Goal: Task Accomplishment & Management: Manage account settings

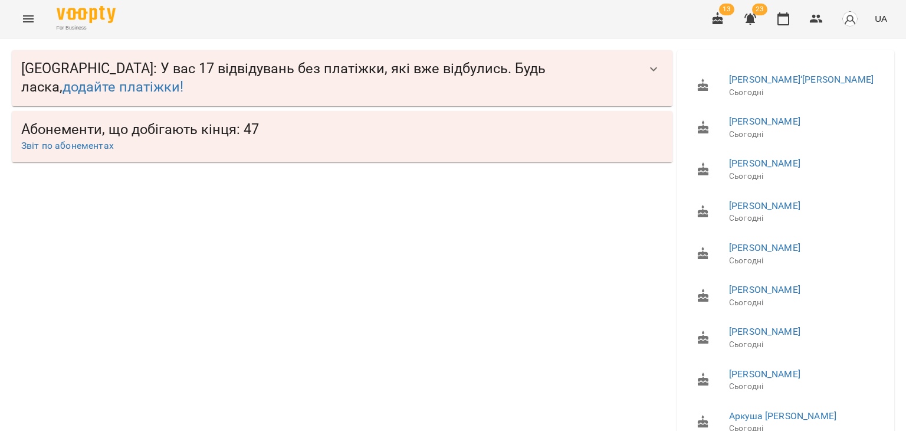
click at [31, 24] on icon "Menu" at bounding box center [28, 19] width 14 height 14
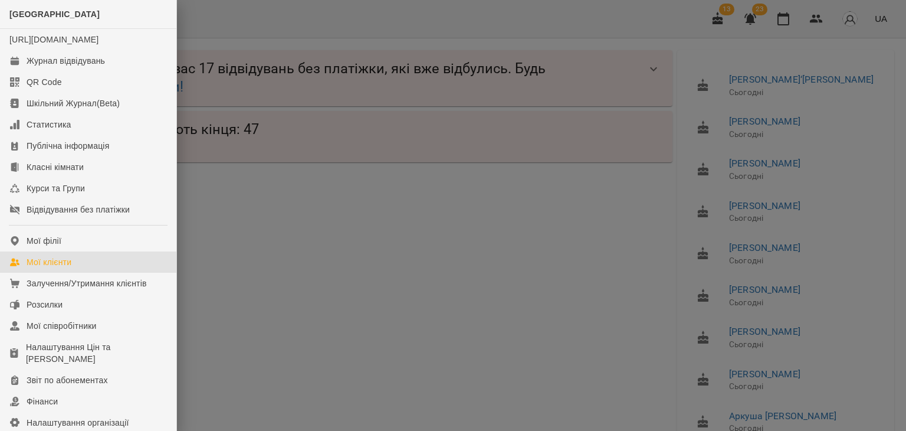
click at [61, 268] on div "Мої клієнти" at bounding box center [49, 262] width 45 height 12
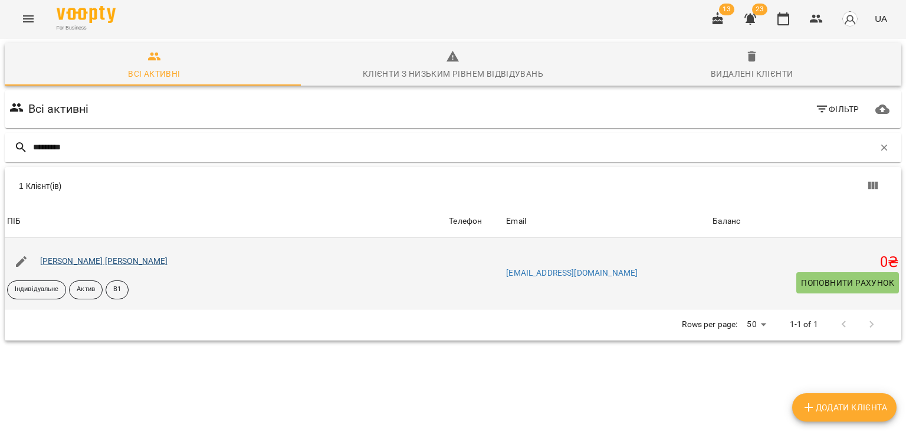
type input "*********"
click at [155, 262] on link "Канащенко Сергій Олександрович" at bounding box center [104, 260] width 128 height 9
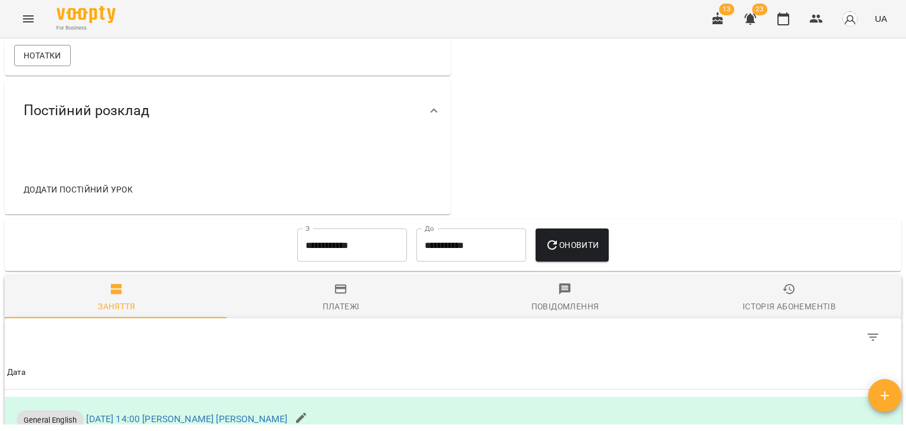
scroll to position [166, 0]
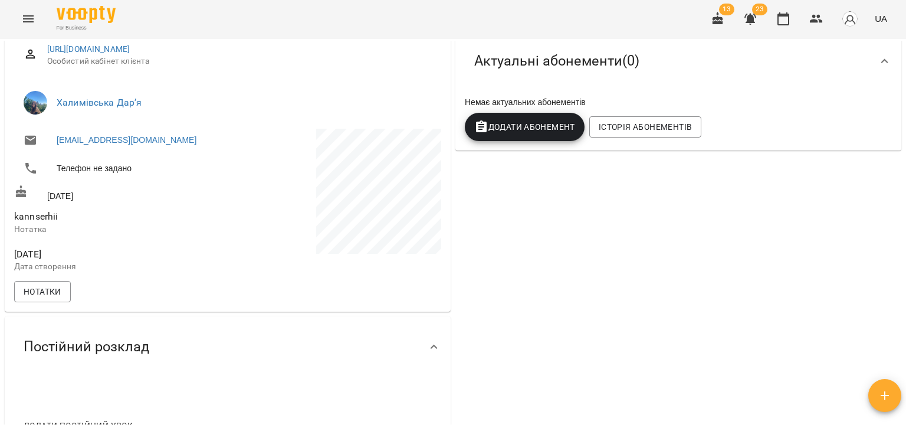
click at [555, 137] on button "Додати Абонемент" at bounding box center [525, 127] width 120 height 28
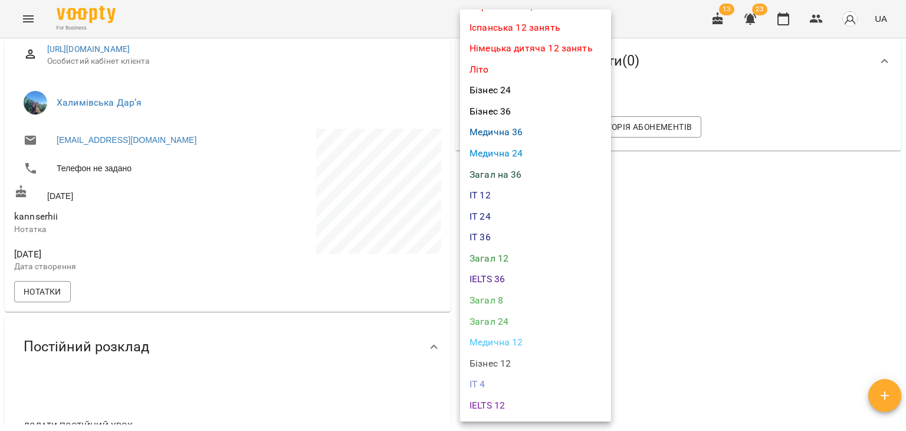
scroll to position [354, 0]
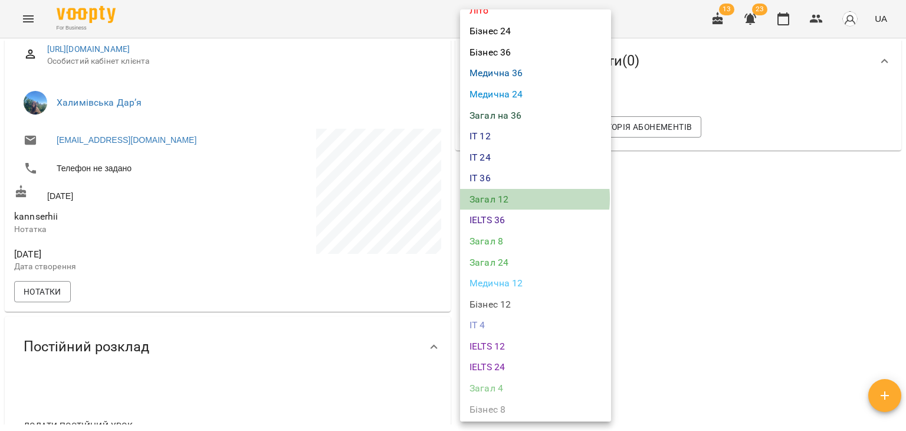
click at [512, 198] on li "Загал 12" at bounding box center [535, 199] width 151 height 21
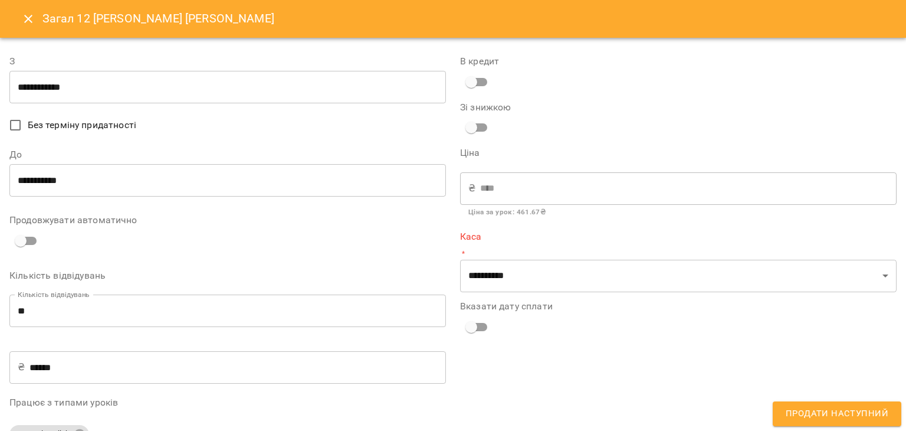
type input "**********"
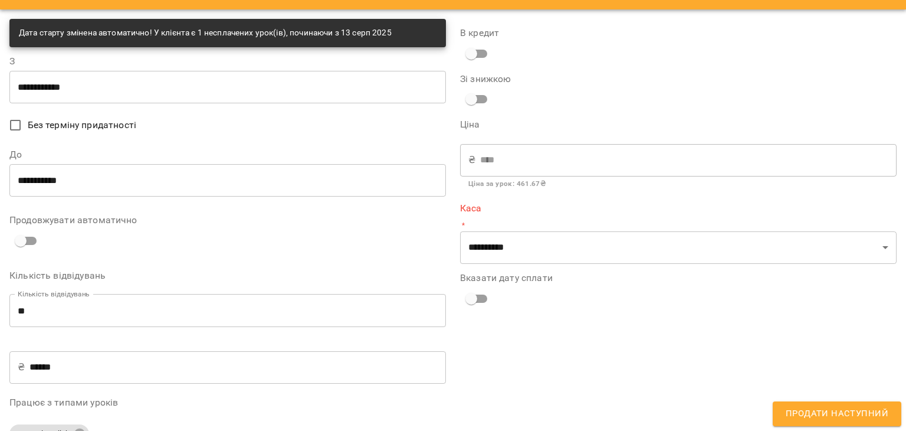
scroll to position [0, 0]
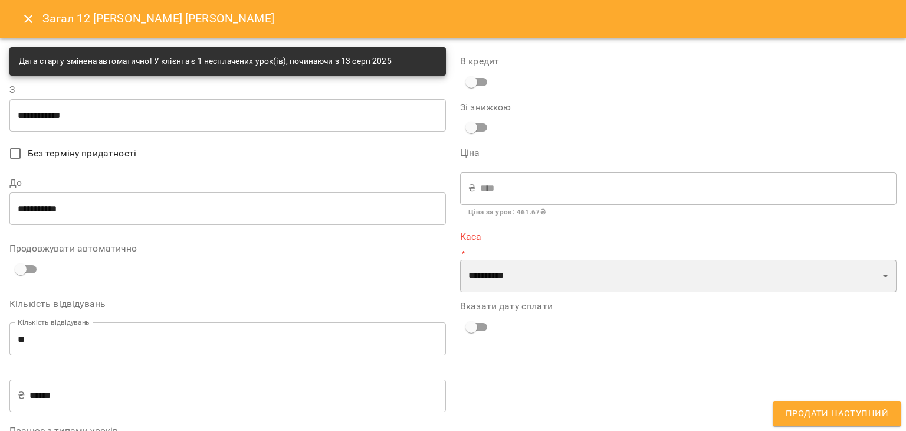
click at [577, 279] on select "**********" at bounding box center [678, 276] width 436 height 33
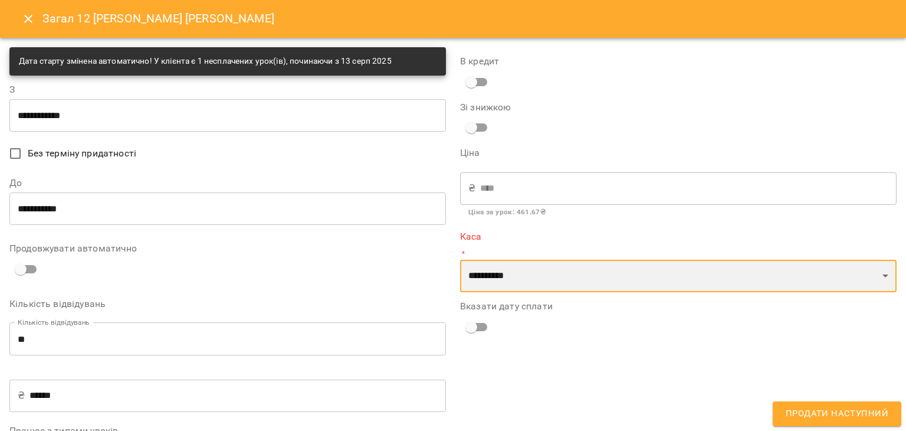
select select "****"
click at [460, 260] on select "**********" at bounding box center [678, 276] width 436 height 33
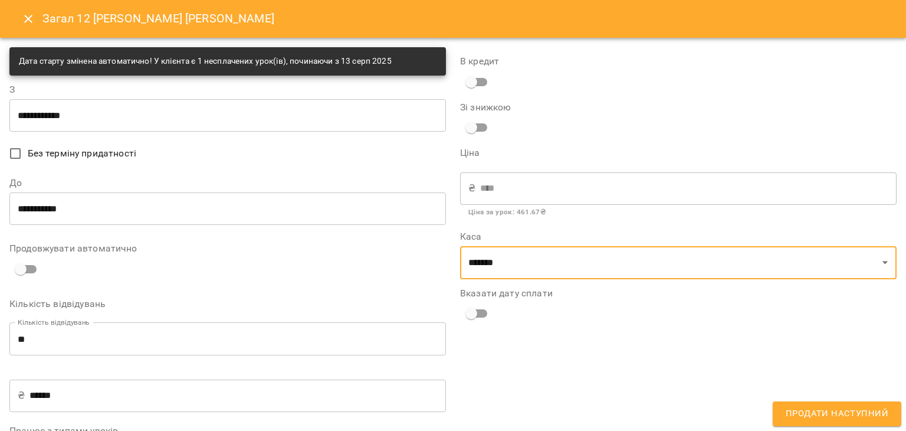
click at [812, 413] on span "Продати наступний" at bounding box center [837, 413] width 103 height 15
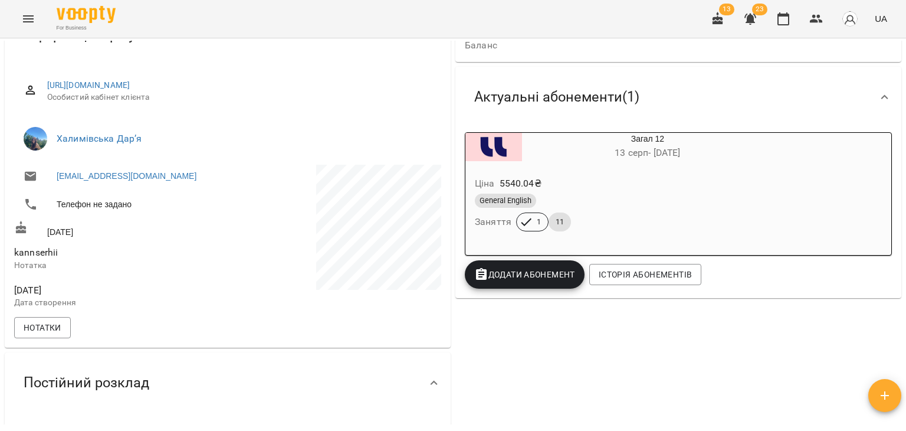
scroll to position [59, 0]
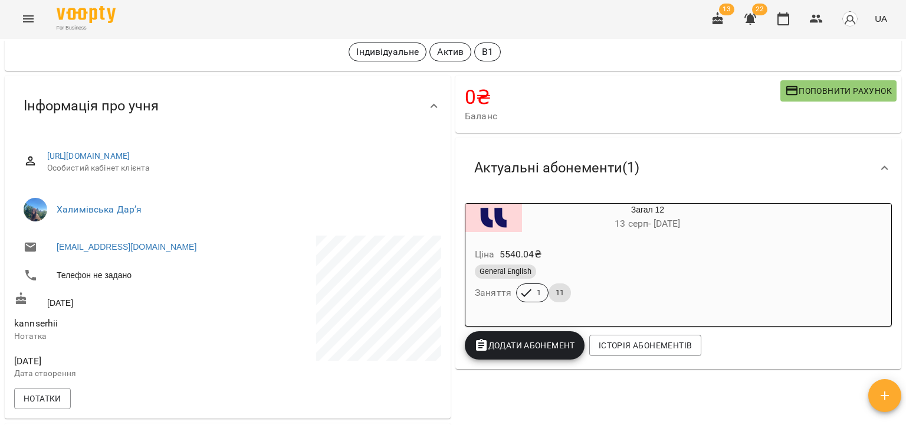
drag, startPoint x: 905, startPoint y: 126, endPoint x: 856, endPoint y: 144, distance: 52.1
click at [905, 126] on div "**********" at bounding box center [453, 253] width 906 height 431
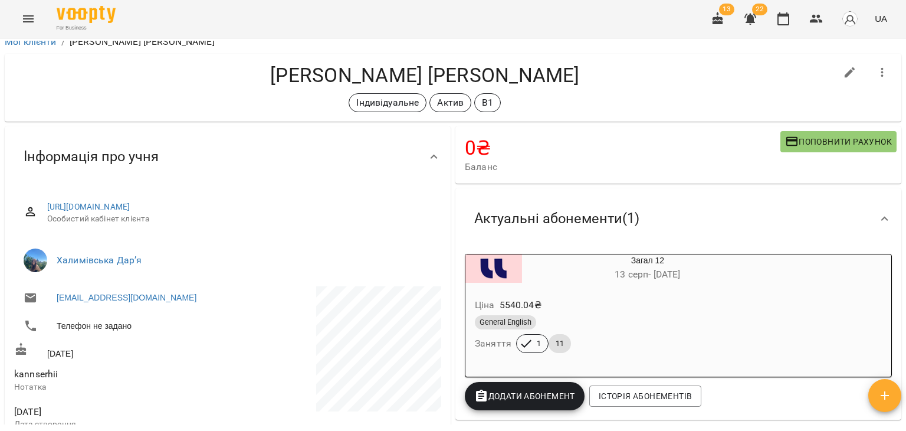
scroll to position [0, 0]
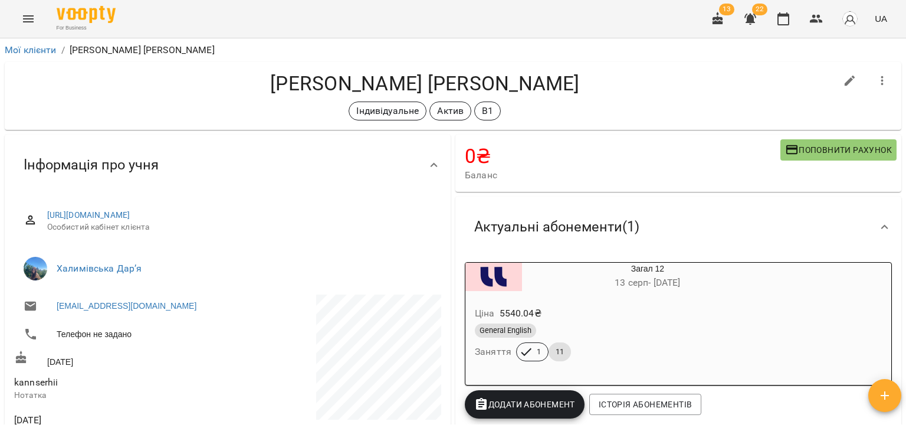
click at [223, 100] on div "Канащенко Сергій Олександрович Індивідуальне Актив В1" at bounding box center [425, 95] width 822 height 49
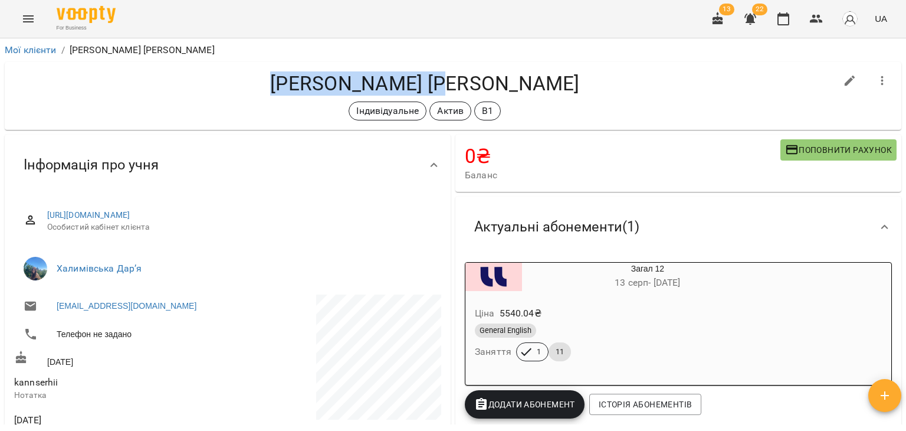
drag, startPoint x: 262, startPoint y: 82, endPoint x: 429, endPoint y: 77, distance: 167.6
click at [429, 77] on h4 "Канащенко Сергій Олександрович" at bounding box center [425, 83] width 822 height 24
copy h4 "Канащенко Сергій"
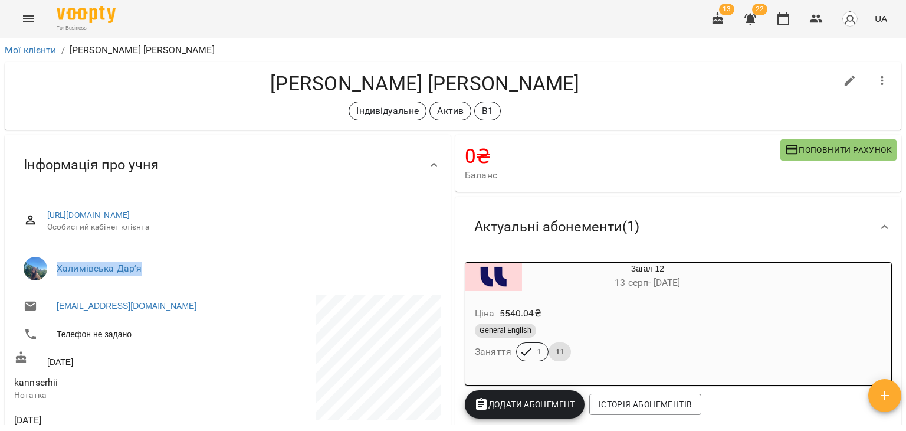
drag, startPoint x: 184, startPoint y: 273, endPoint x: 54, endPoint y: 262, distance: 130.2
click at [54, 262] on li "Халимівська Дарʼя" at bounding box center [227, 268] width 427 height 33
copy link "Халимівська Дарʼя"
click at [215, 96] on div "Канащенко Сергій Олександрович Індивідуальне Актив В1" at bounding box center [425, 95] width 822 height 49
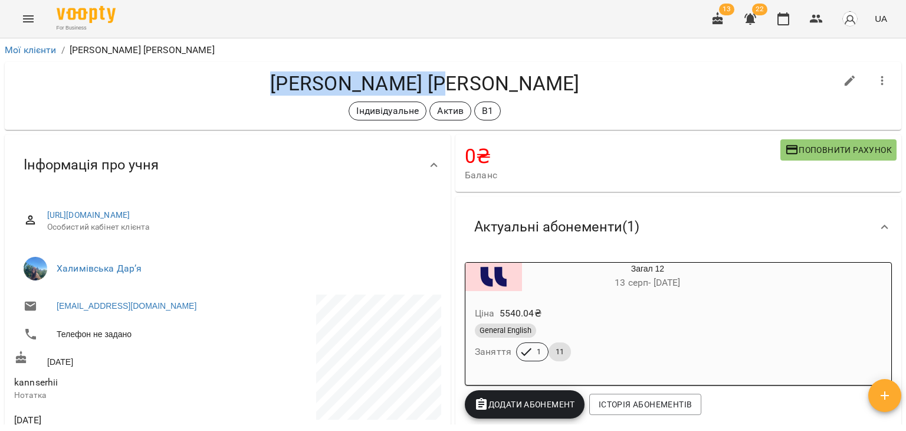
drag, startPoint x: 255, startPoint y: 86, endPoint x: 431, endPoint y: 83, distance: 175.8
click at [431, 83] on h4 "Канащенко Сергій Олександрович" at bounding box center [425, 83] width 822 height 24
copy h4 "Канащенко Сергій"
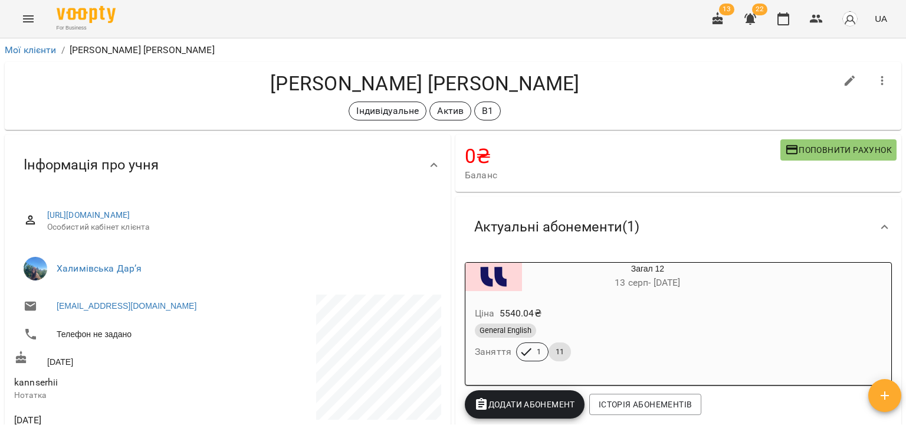
click at [805, 192] on div "0 ₴ Баланс Поповнити рахунок" at bounding box center [678, 163] width 451 height 62
click at [754, 16] on icon "button" at bounding box center [750, 19] width 14 height 14
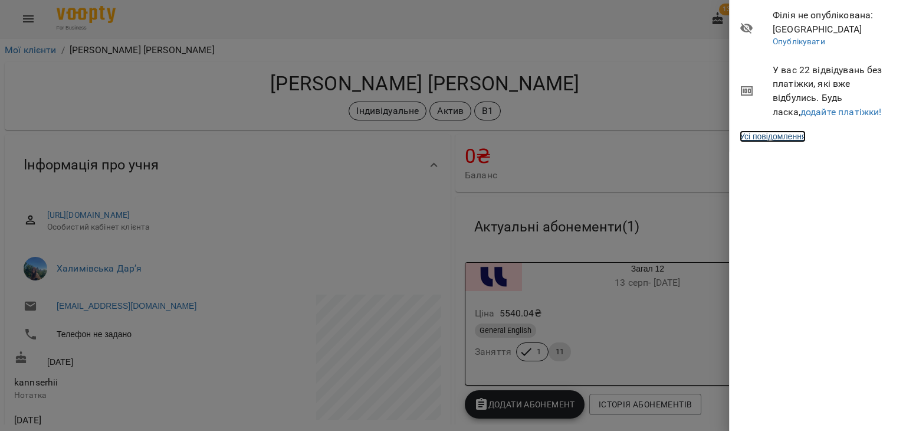
click at [774, 136] on link "Усі повідомлення" at bounding box center [773, 136] width 66 height 12
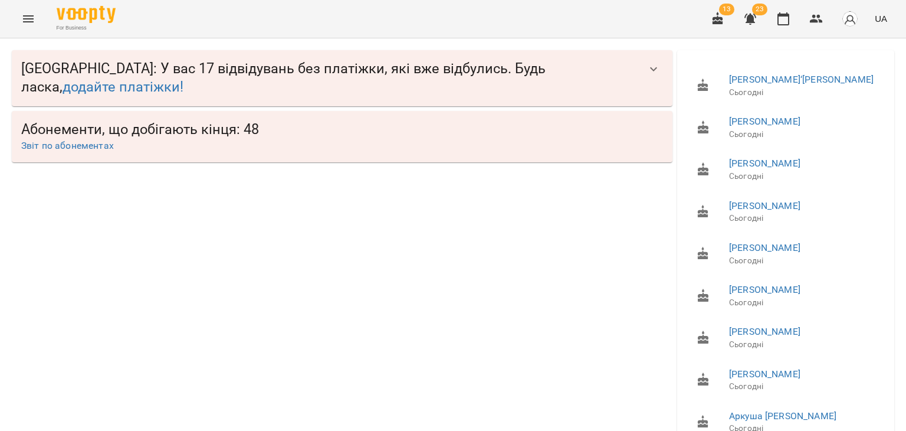
click at [363, 148] on span "Звіт по абонементах" at bounding box center [342, 146] width 642 height 14
click at [78, 147] on link "Звіт по абонементах" at bounding box center [67, 145] width 93 height 11
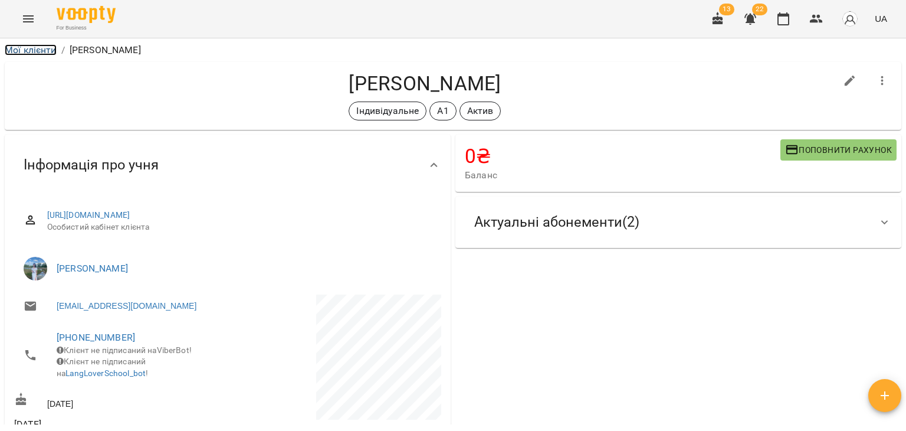
click at [42, 46] on link "Мої клієнти" at bounding box center [31, 49] width 52 height 11
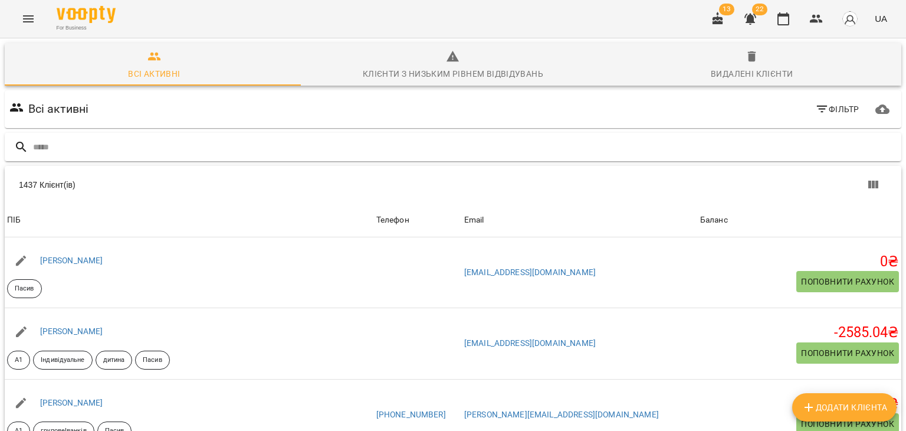
click at [207, 140] on input "text" at bounding box center [465, 146] width 864 height 19
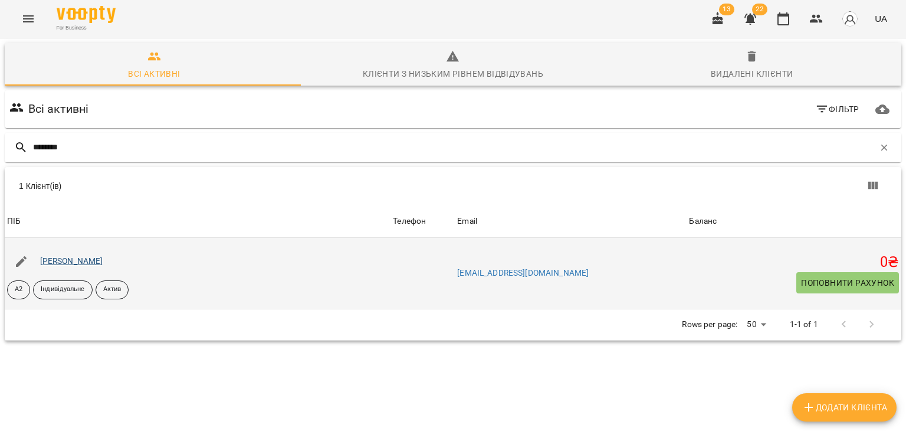
type input "********"
click at [103, 256] on link "Домченко Ігор Владиславович" at bounding box center [71, 260] width 63 height 9
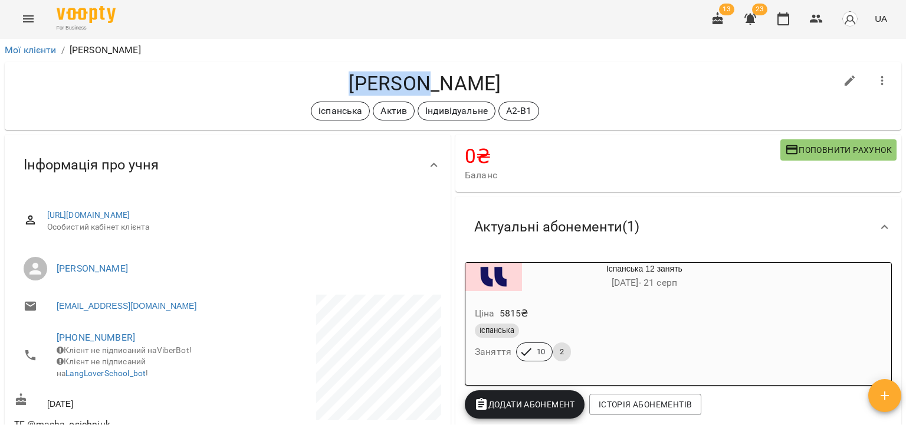
drag, startPoint x: 298, startPoint y: 81, endPoint x: 371, endPoint y: 83, distance: 73.2
click at [371, 83] on h4 "[PERSON_NAME]" at bounding box center [425, 83] width 822 height 24
copy h4 "Осічнюк"
click at [261, 93] on h4 "Осічнюк Марія Дмитрівна" at bounding box center [425, 83] width 822 height 24
drag, startPoint x: 297, startPoint y: 82, endPoint x: 434, endPoint y: 81, distance: 136.9
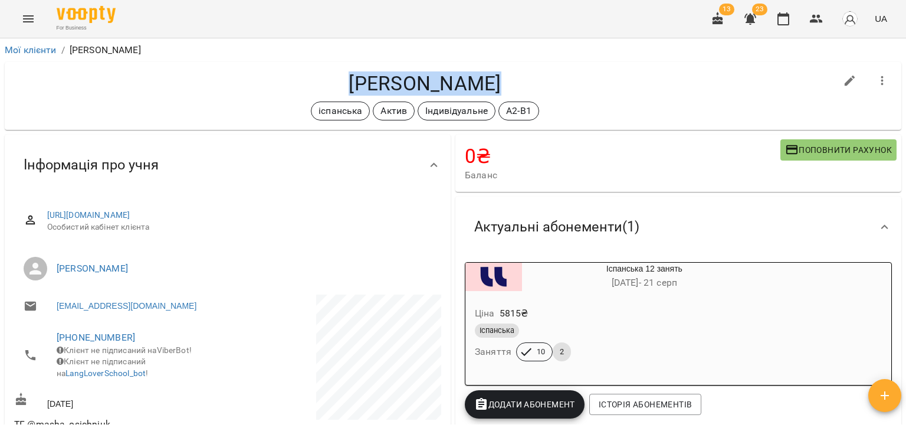
click at [434, 81] on h4 "Осічнюк Марія Дмитрівна" at bounding box center [425, 83] width 822 height 24
copy h4 "Осічнюк Марія"
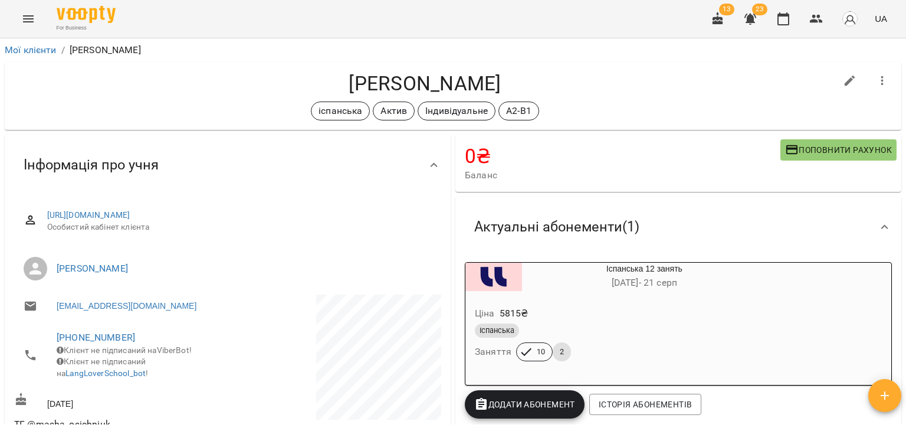
click at [905, 143] on div "Мої клієнти / Осічнюк Марія Дмитрівна Осічнюк Марія Дмитрівна іспанська Актив І…" at bounding box center [453, 253] width 906 height 431
click at [228, 114] on div "іспанська Актив Індивідуальне А2-В1" at bounding box center [425, 110] width 822 height 19
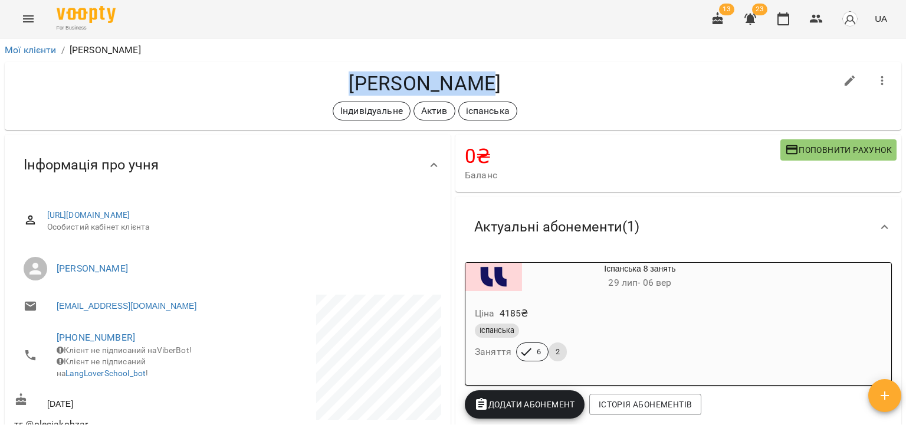
drag, startPoint x: 312, startPoint y: 75, endPoint x: 438, endPoint y: 86, distance: 126.7
click at [438, 86] on h4 "[PERSON_NAME]" at bounding box center [425, 83] width 822 height 24
copy h4 "[PERSON_NAME]"
click at [894, 251] on div "Актуальні абонементи ( 1 ) Іспанська 8 занять [DATE] - [DATE] Ціна 4185 ₴ Іспан…" at bounding box center [678, 312] width 451 height 236
drag, startPoint x: 676, startPoint y: 86, endPoint x: 424, endPoint y: 90, distance: 251.9
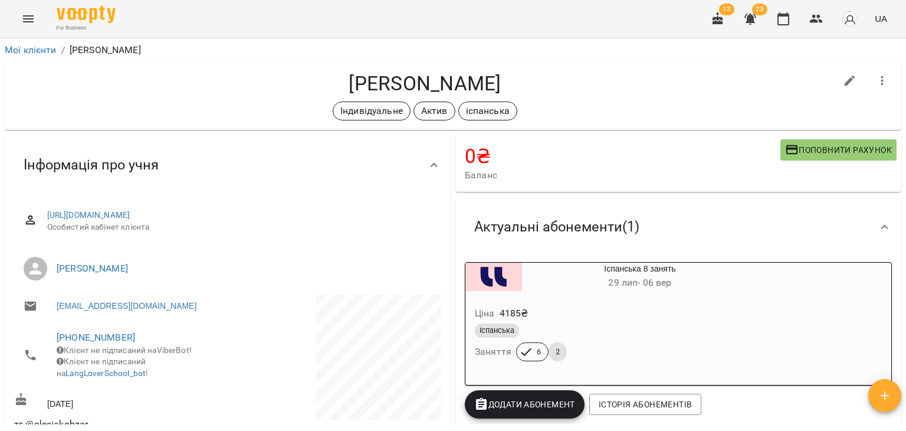
click at [674, 86] on h4 "Кобзар Олеся Сергіївна" at bounding box center [425, 83] width 822 height 24
click at [27, 51] on link "Мої клієнти" at bounding box center [31, 49] width 52 height 11
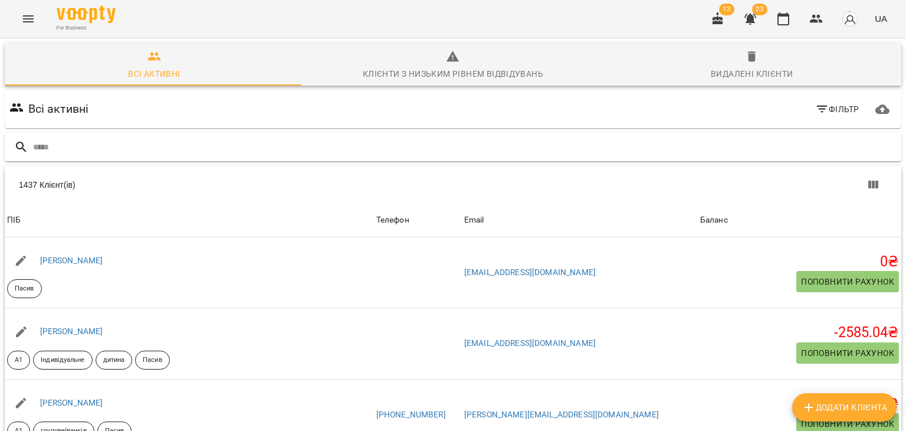
click at [227, 147] on input "text" at bounding box center [465, 146] width 864 height 19
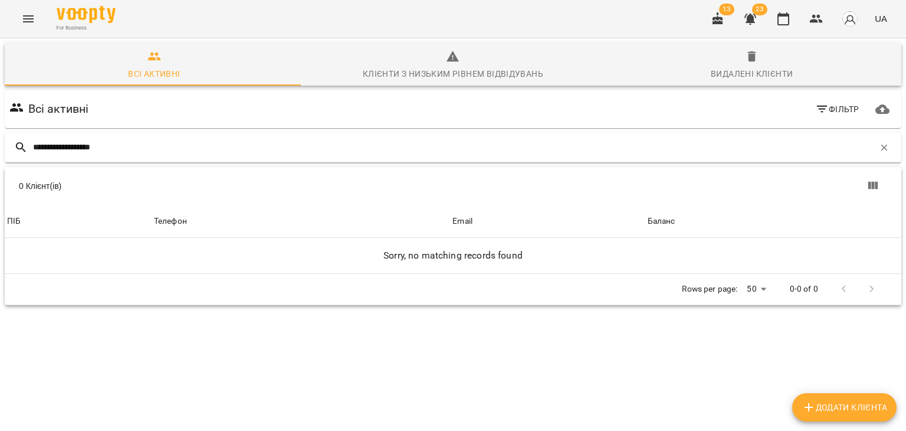
drag, startPoint x: 101, startPoint y: 152, endPoint x: 66, endPoint y: 148, distance: 35.6
click at [66, 148] on input "**********" at bounding box center [453, 146] width 841 height 19
type input "******"
click at [838, 406] on span "Додати клієнта" at bounding box center [845, 407] width 86 height 14
select select "**"
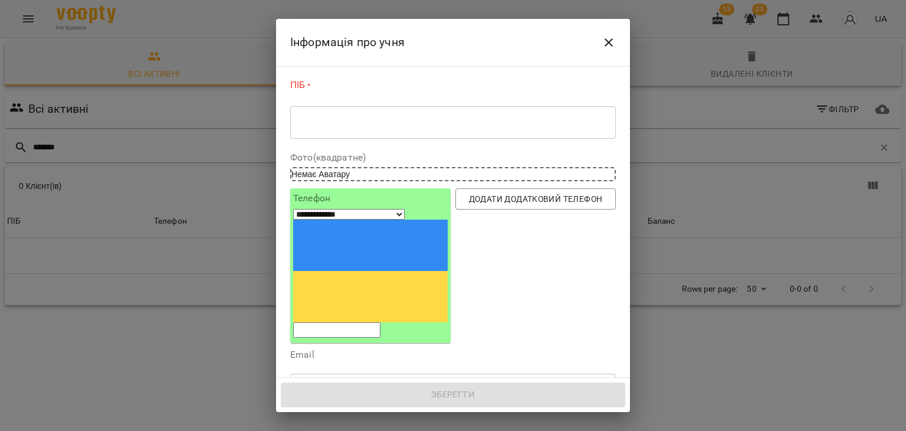
click at [354, 129] on div "* ​" at bounding box center [453, 122] width 326 height 33
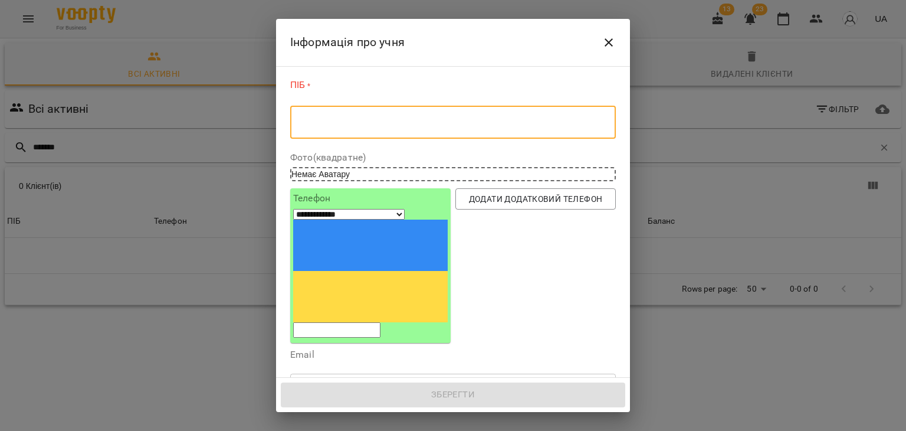
paste textarea "**********"
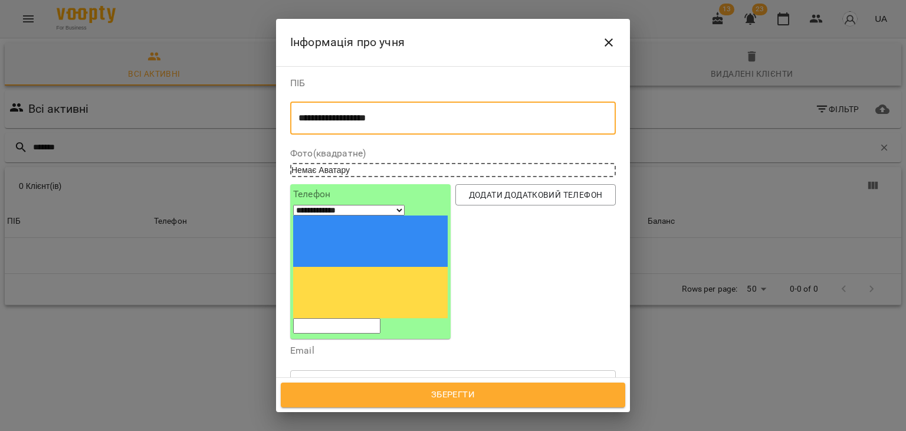
type textarea "**********"
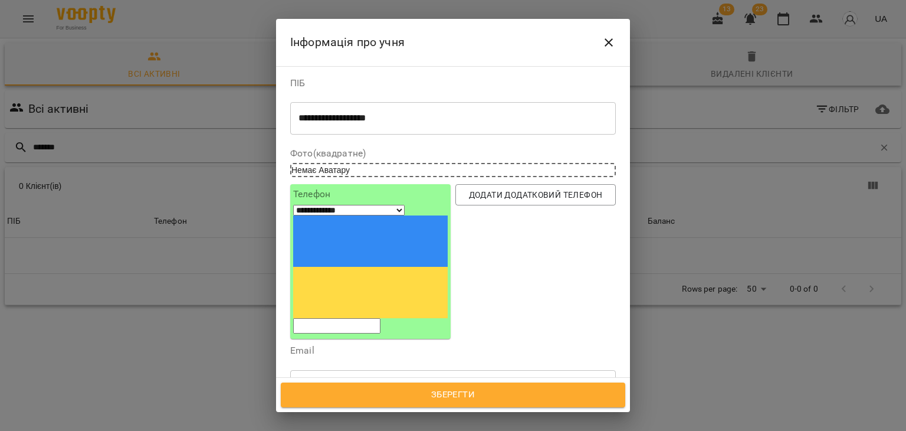
click at [380, 318] on input "tel" at bounding box center [336, 325] width 87 height 15
paste input "**********"
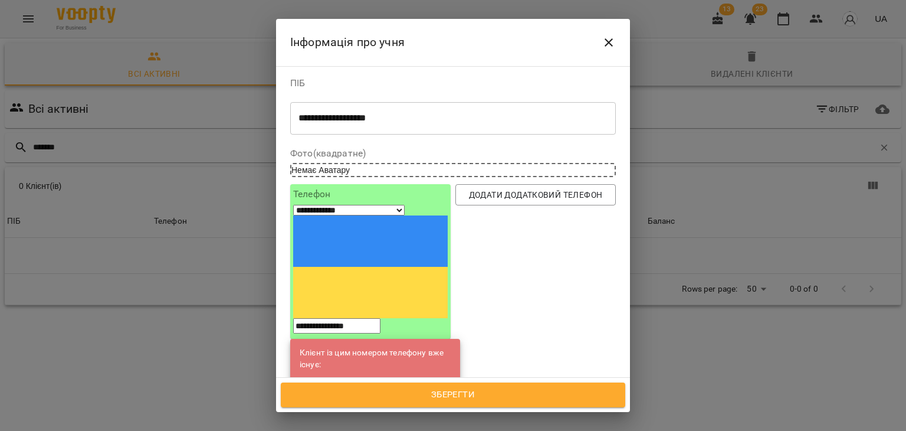
type input "**********"
click at [385, 376] on link "[PERSON_NAME]" at bounding box center [373, 382] width 63 height 12
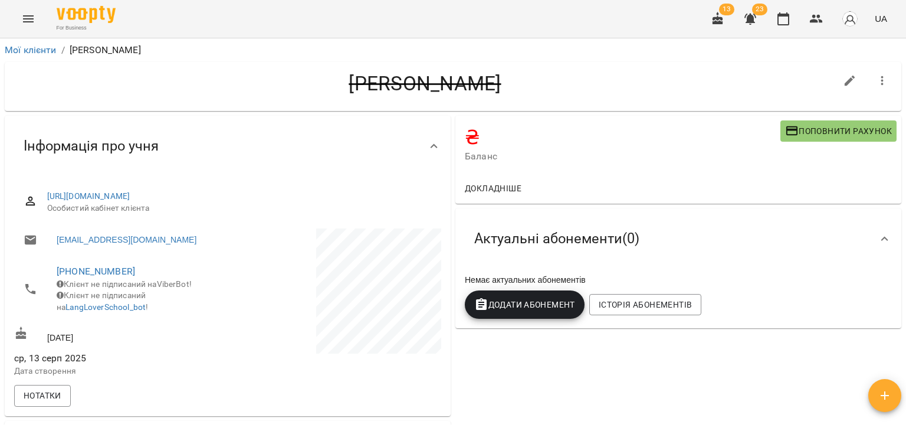
click at [836, 88] on button "button" at bounding box center [850, 81] width 28 height 28
select select "**"
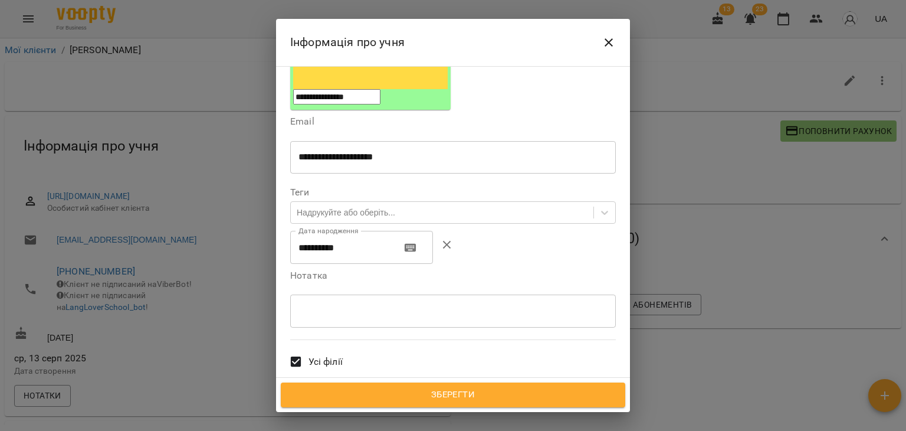
scroll to position [295, 0]
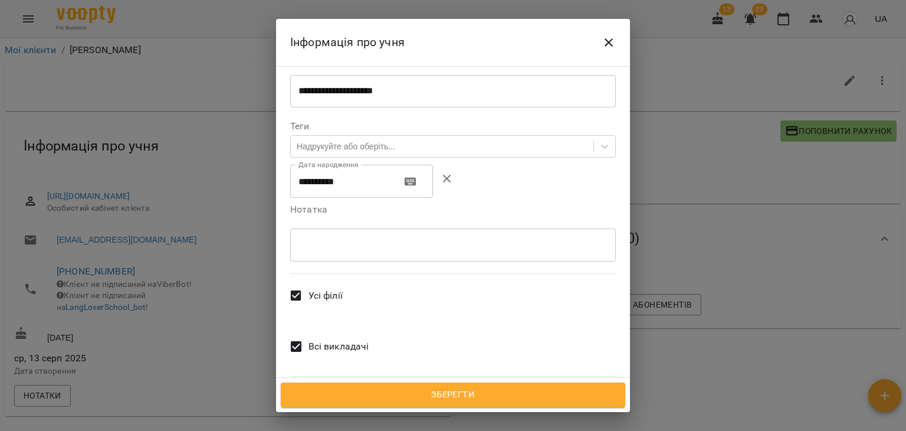
click at [607, 40] on icon "Close" at bounding box center [609, 42] width 8 height 8
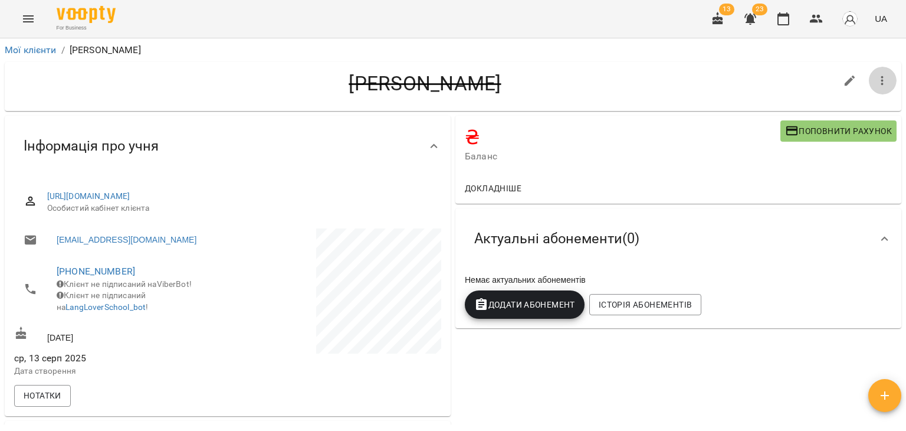
click at [881, 76] on icon "button" at bounding box center [882, 80] width 2 height 9
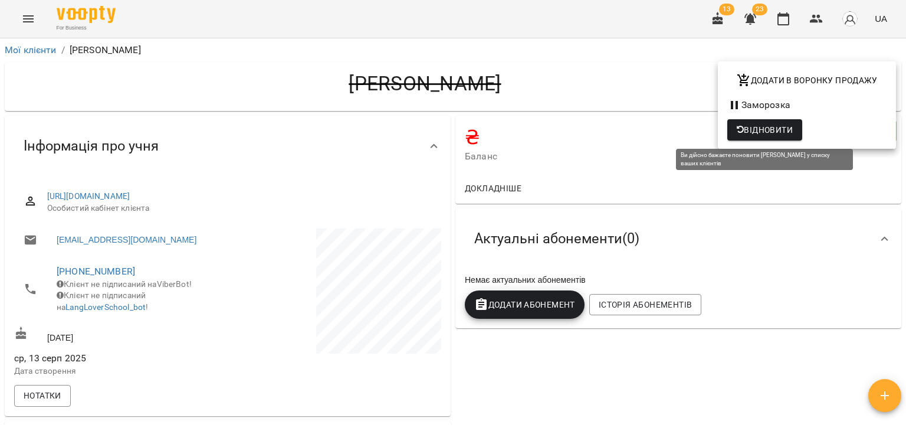
click at [746, 135] on span "Відновити" at bounding box center [765, 130] width 56 height 14
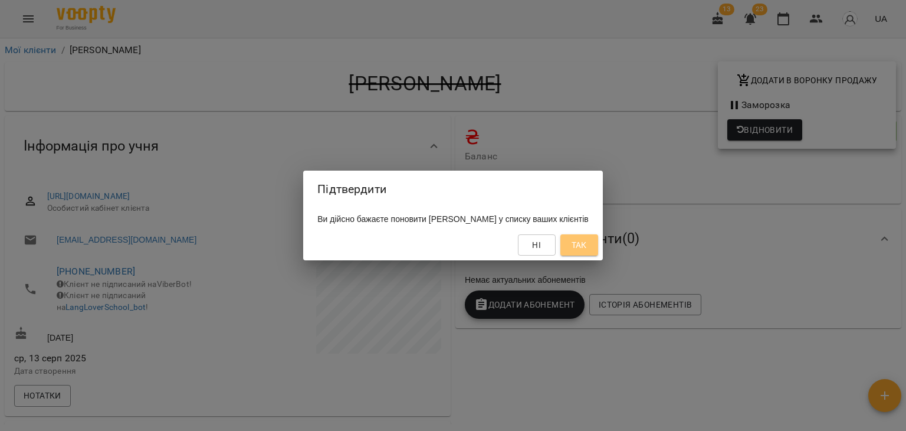
click at [587, 252] on span "Так" at bounding box center [579, 245] width 15 height 14
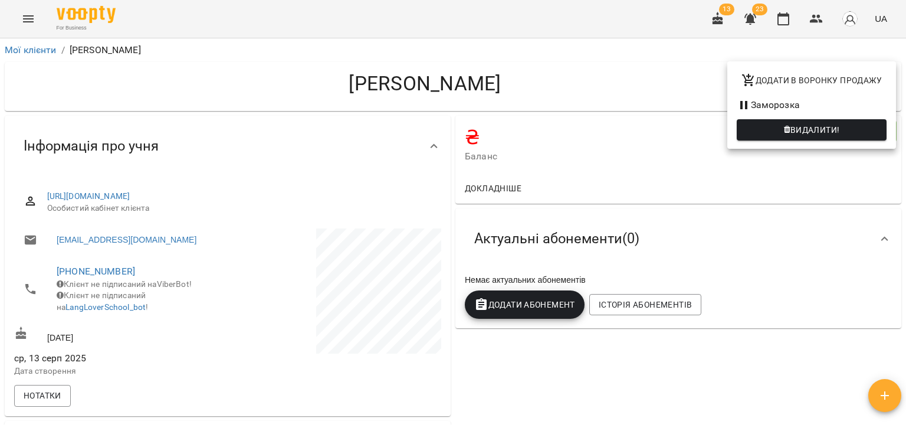
click at [583, 92] on div at bounding box center [453, 215] width 906 height 431
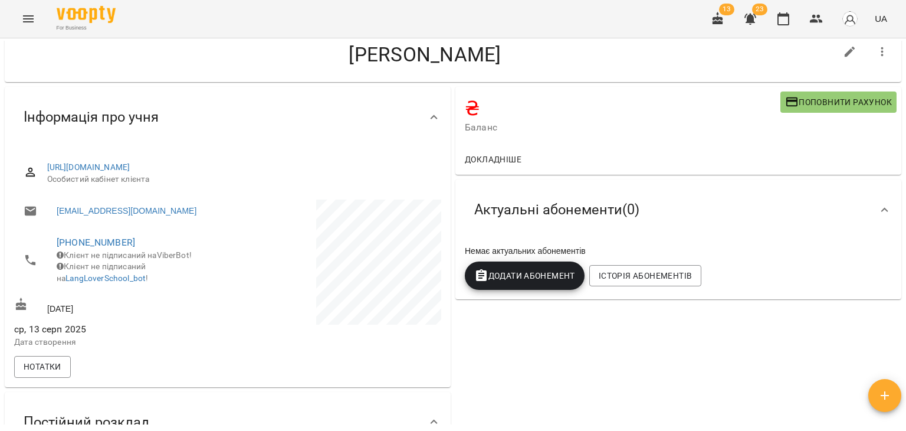
scroll to position [19, 0]
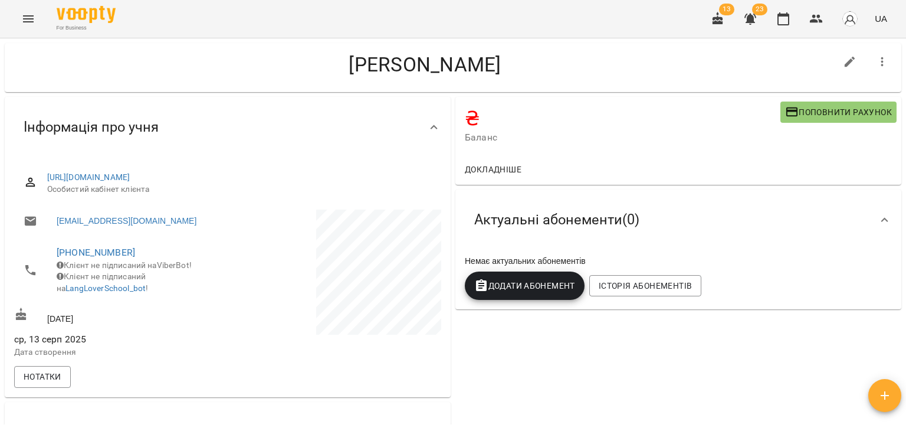
click at [845, 57] on icon "button" at bounding box center [850, 62] width 11 height 11
select select "**"
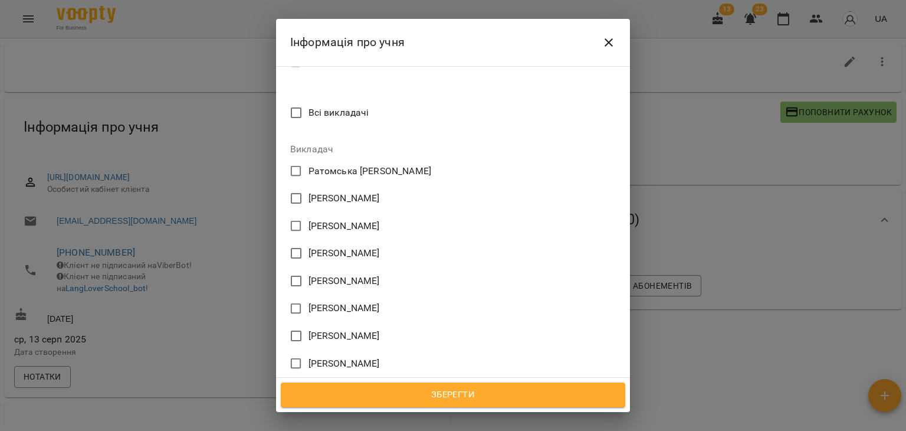
scroll to position [590, 0]
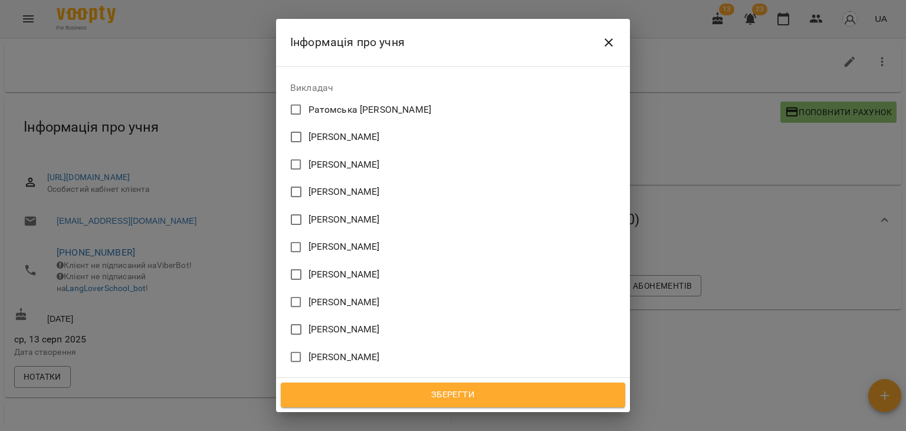
click at [386, 26] on div "Інформація про учня" at bounding box center [453, 42] width 354 height 47
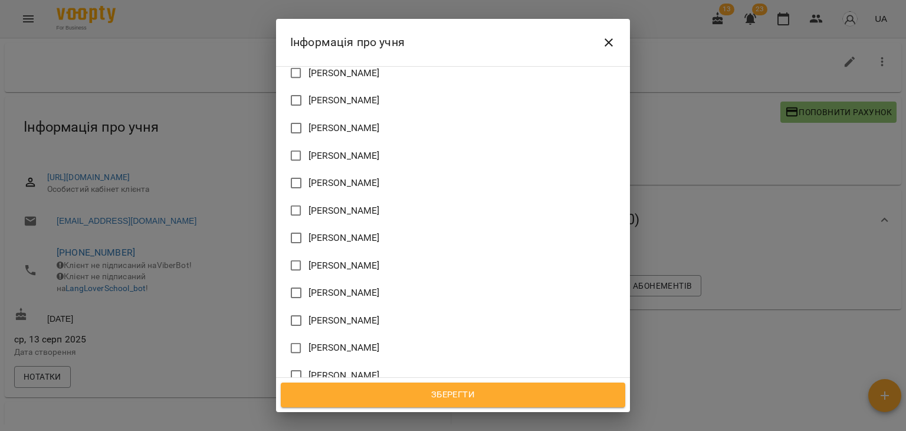
scroll to position [1386, 0]
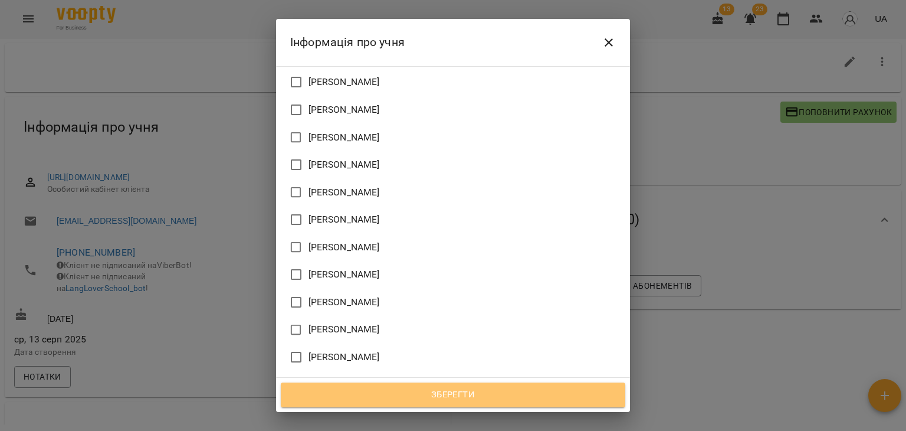
click at [470, 392] on span "Зберегти" at bounding box center [453, 394] width 319 height 15
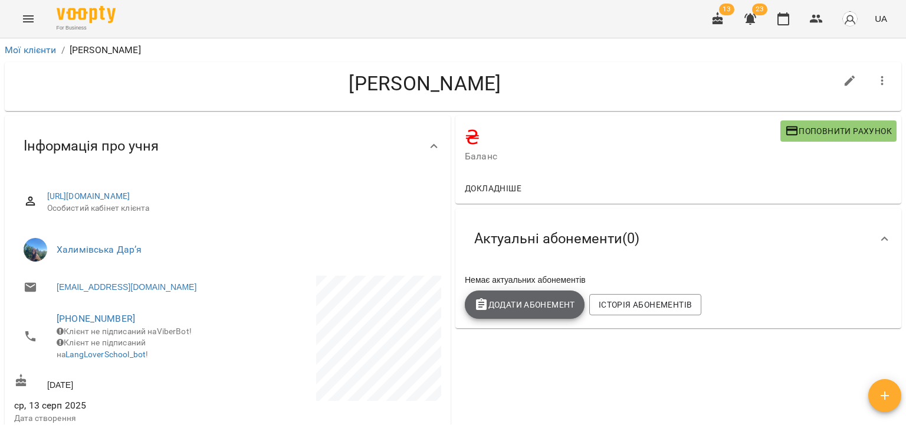
click at [543, 307] on span "Додати Абонемент" at bounding box center [524, 304] width 101 height 14
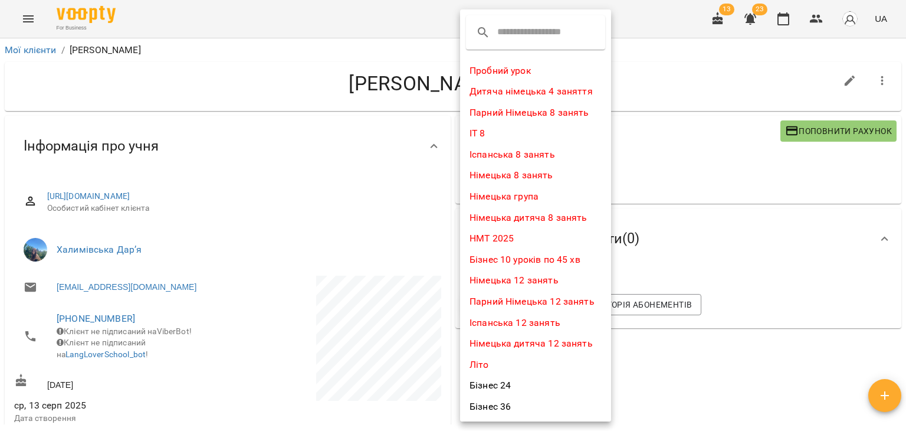
click at [369, 53] on div at bounding box center [453, 215] width 906 height 431
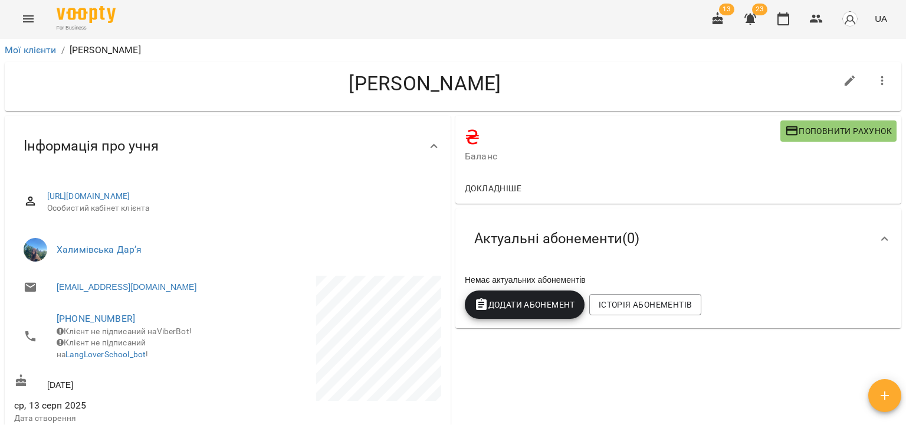
click at [531, 310] on span "Додати Абонемент" at bounding box center [524, 304] width 101 height 14
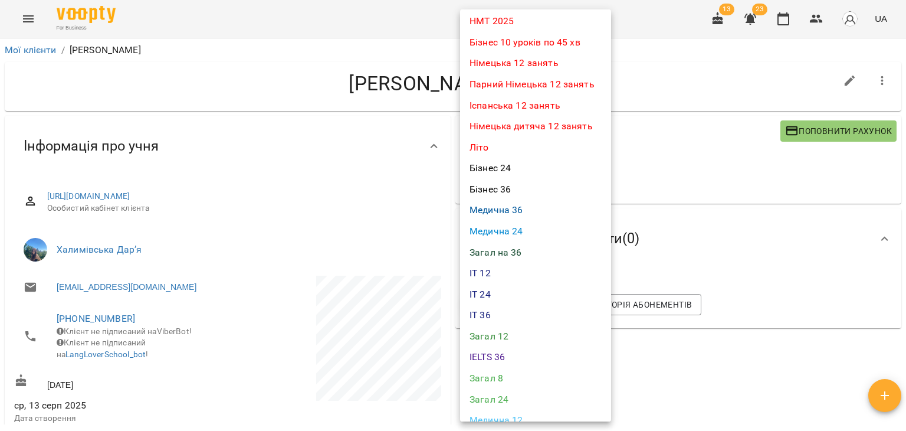
scroll to position [236, 0]
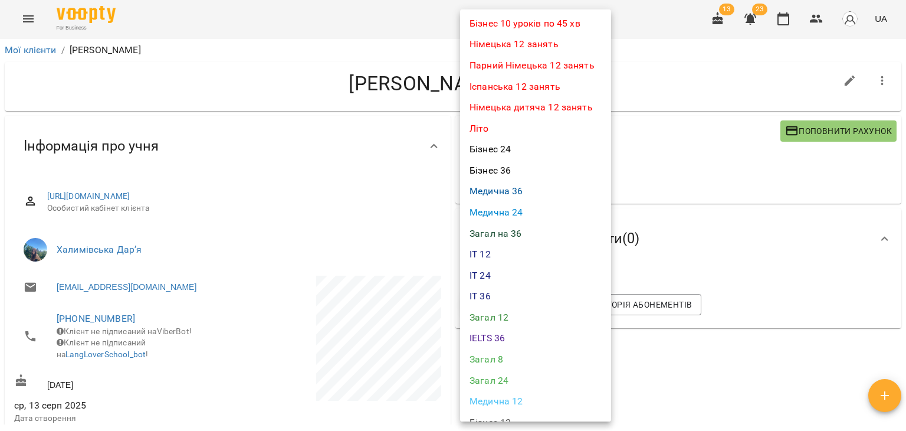
click at [520, 359] on li "Загал 8" at bounding box center [535, 359] width 151 height 21
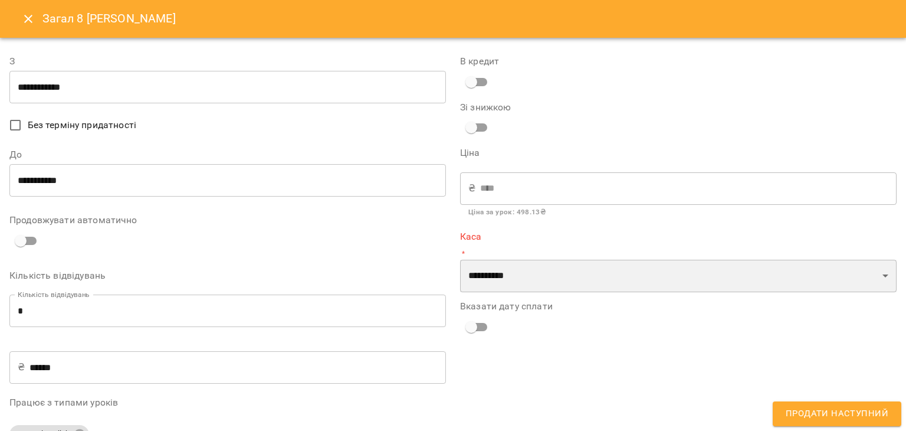
click at [513, 288] on select "**********" at bounding box center [678, 276] width 436 height 33
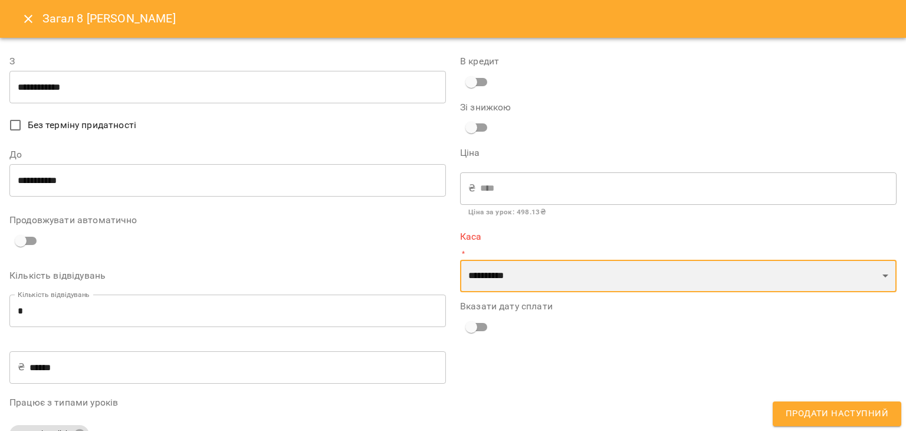
select select "****"
click at [460, 260] on select "**********" at bounding box center [678, 276] width 436 height 33
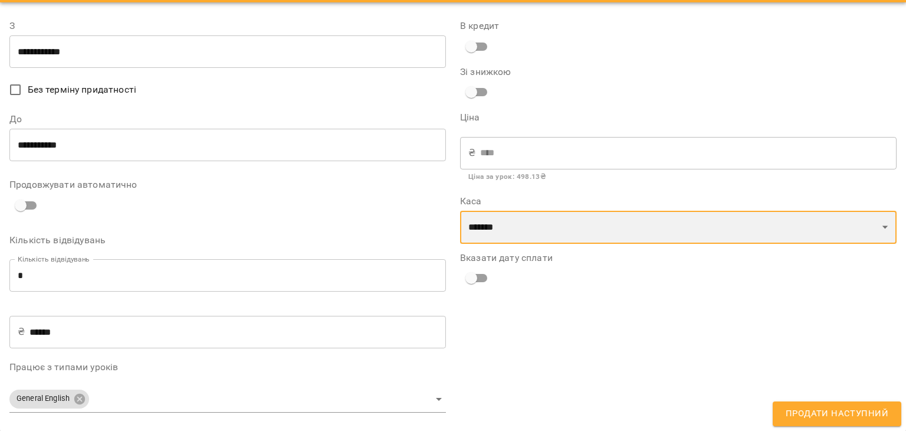
scroll to position [0, 0]
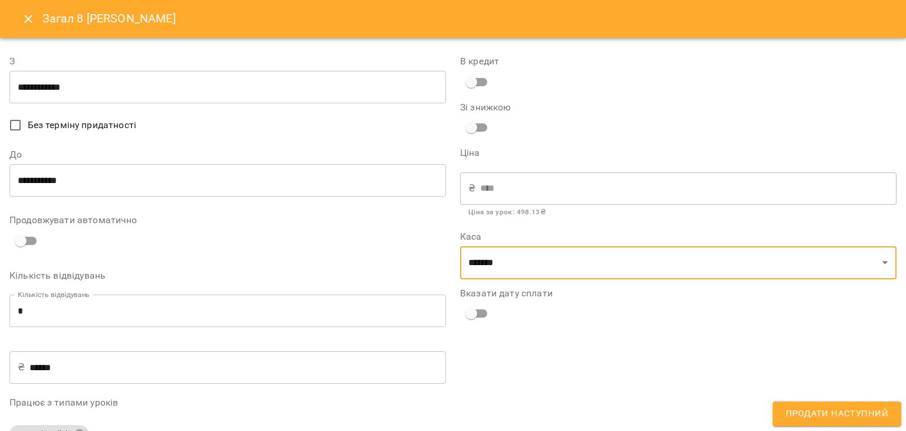
click at [790, 412] on span "Продати наступний" at bounding box center [837, 413] width 103 height 15
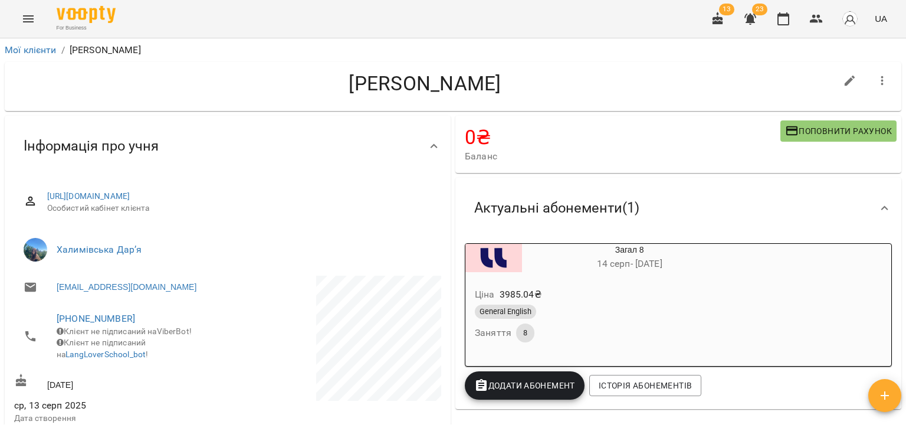
drag, startPoint x: 321, startPoint y: 94, endPoint x: 529, endPoint y: 99, distance: 207.1
click at [529, 99] on div "Марʼяш Яна Ігорівна" at bounding box center [425, 86] width 822 height 30
copy h4 "Марʼяш Яна Ігорівна"
drag, startPoint x: 106, startPoint y: 251, endPoint x: 56, endPoint y: 247, distance: 49.7
click at [56, 247] on li "Халимівська Дарʼя" at bounding box center [227, 249] width 427 height 33
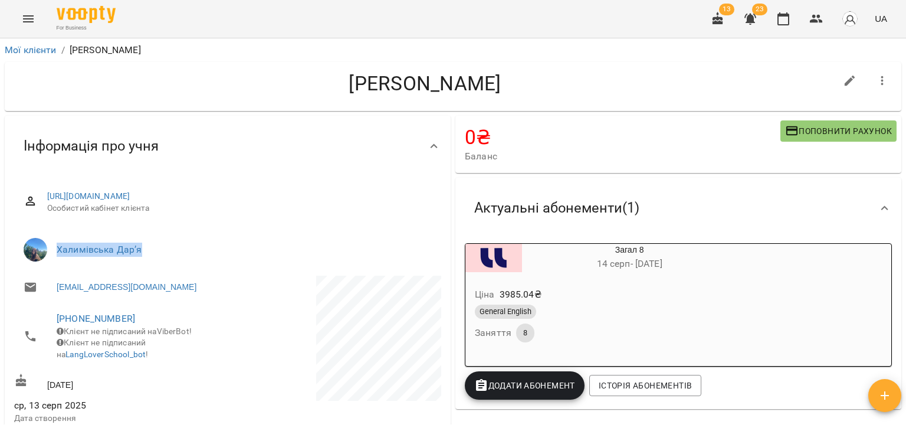
copy link "Халимівська Дарʼя"
click at [713, 86] on h4 "Марʼяш Яна Ігорівна" at bounding box center [425, 83] width 822 height 24
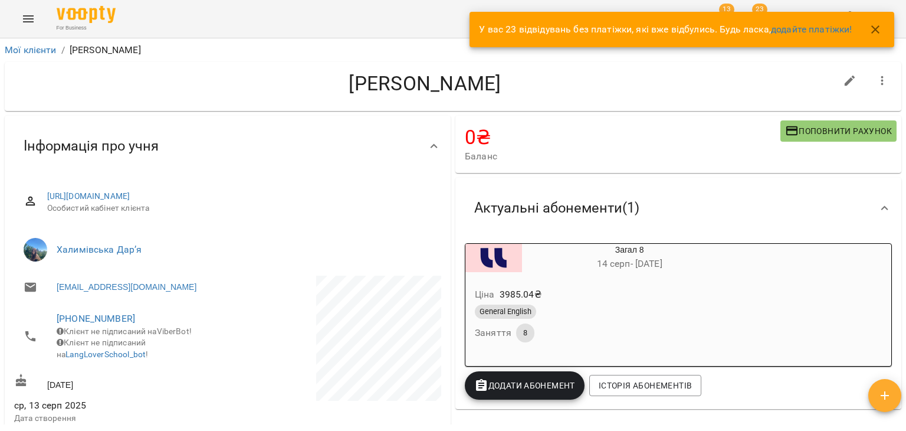
click at [709, 129] on h4 "0 ₴" at bounding box center [623, 137] width 316 height 24
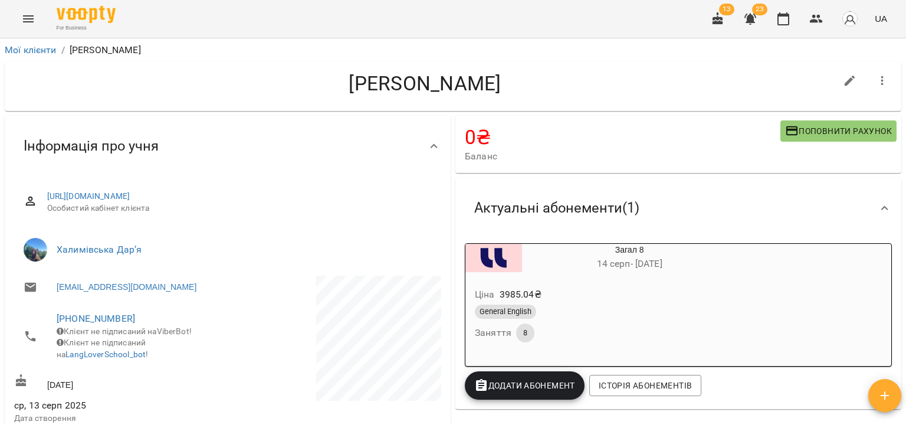
click at [144, 122] on div "Інформація про учня" at bounding box center [228, 146] width 446 height 61
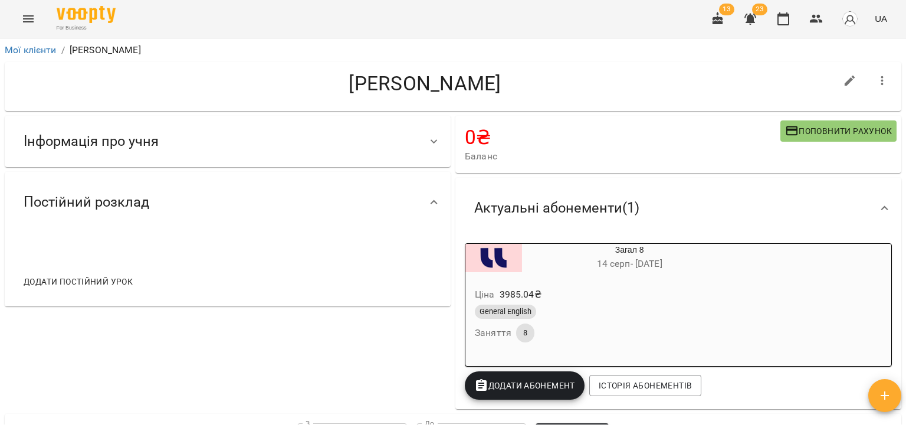
click at [251, 120] on div "Інформація про учня" at bounding box center [228, 141] width 446 height 51
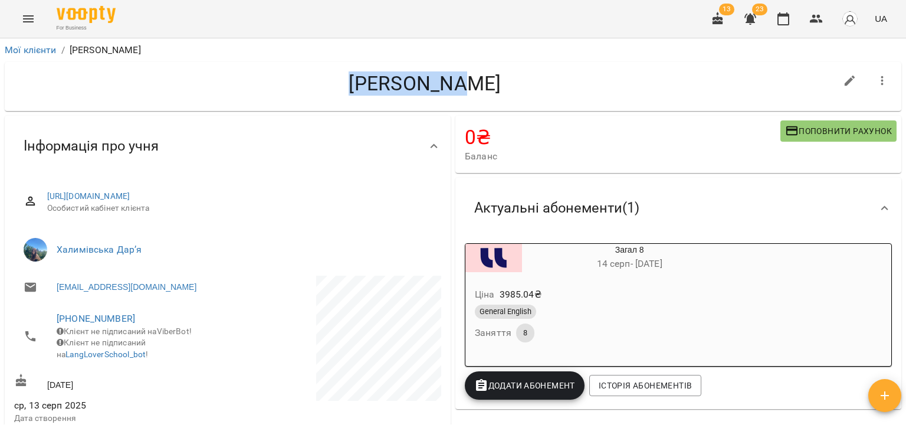
drag, startPoint x: 341, startPoint y: 86, endPoint x: 435, endPoint y: 88, distance: 94.4
click at [435, 88] on h4 "Марʼяш Яна Ігорівна" at bounding box center [425, 83] width 822 height 24
copy h4 "Марʼяш Яна"
drag, startPoint x: 97, startPoint y: 77, endPoint x: 106, endPoint y: 148, distance: 71.4
click at [97, 77] on h4 "Марʼяш Яна Ігорівна" at bounding box center [425, 83] width 822 height 24
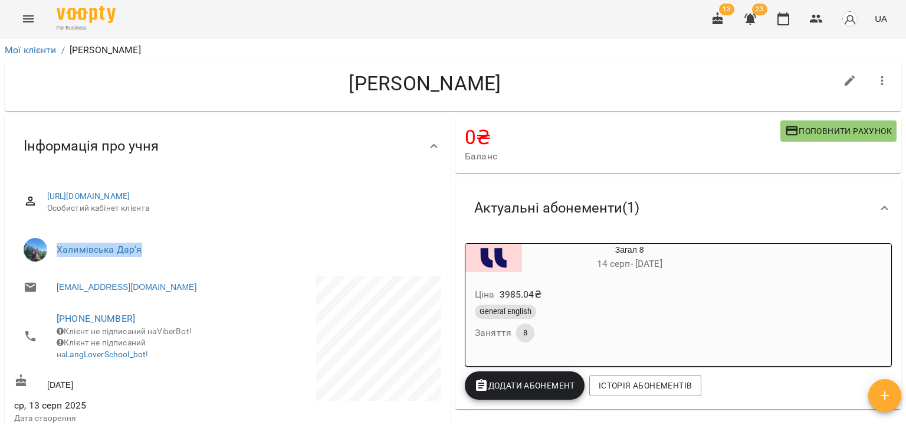
drag, startPoint x: 147, startPoint y: 251, endPoint x: 52, endPoint y: 245, distance: 95.2
click at [52, 245] on li "Халимівська Дарʼя" at bounding box center [227, 249] width 427 height 33
copy link "Халимівська Дарʼя"
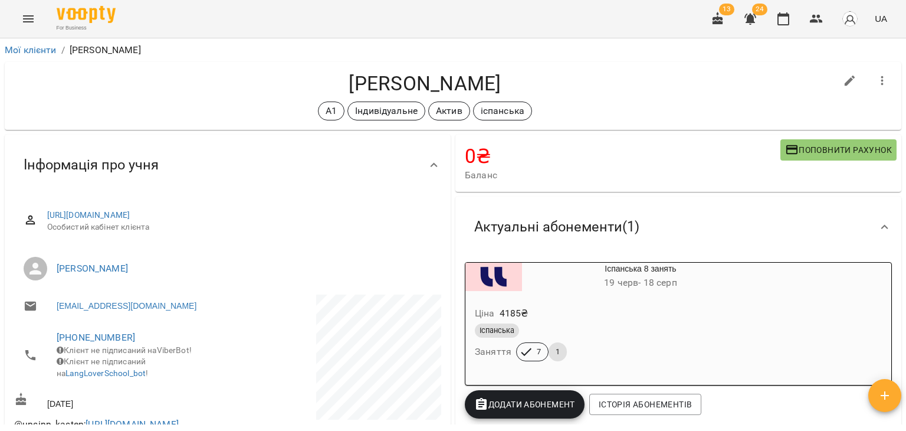
drag, startPoint x: 275, startPoint y: 78, endPoint x: 458, endPoint y: 93, distance: 184.0
click at [458, 93] on h4 "Альохіна Христина Вікторівна" at bounding box center [425, 83] width 822 height 24
copy h4 "Альохіна Христина"
click at [658, 44] on ol "Мої клієнти / Альохіна Христина Вікторівна" at bounding box center [453, 50] width 897 height 14
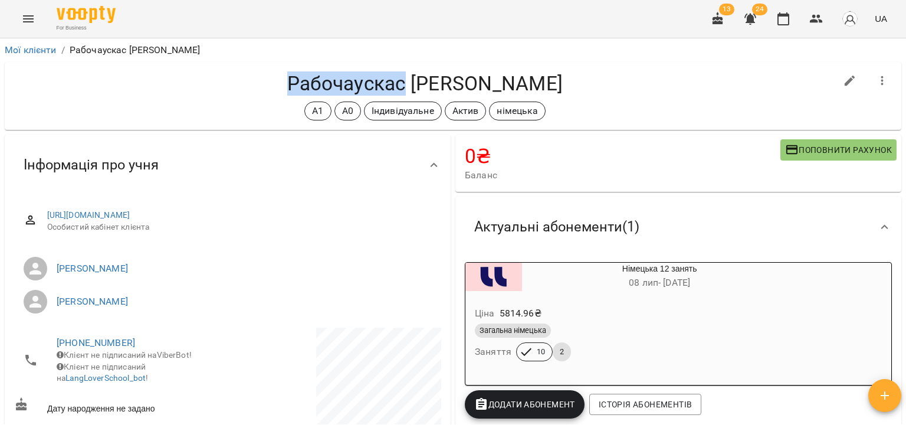
drag, startPoint x: 315, startPoint y: 75, endPoint x: 438, endPoint y: 79, distance: 122.8
click at [438, 79] on h4 "Рабочаускас Анатолій" at bounding box center [425, 83] width 822 height 24
copy h4 "Рабочаускас"
click at [685, 70] on div "Рабочаускас Анатолій А1 А0 Індивідуальне Актив німецька" at bounding box center [453, 96] width 897 height 68
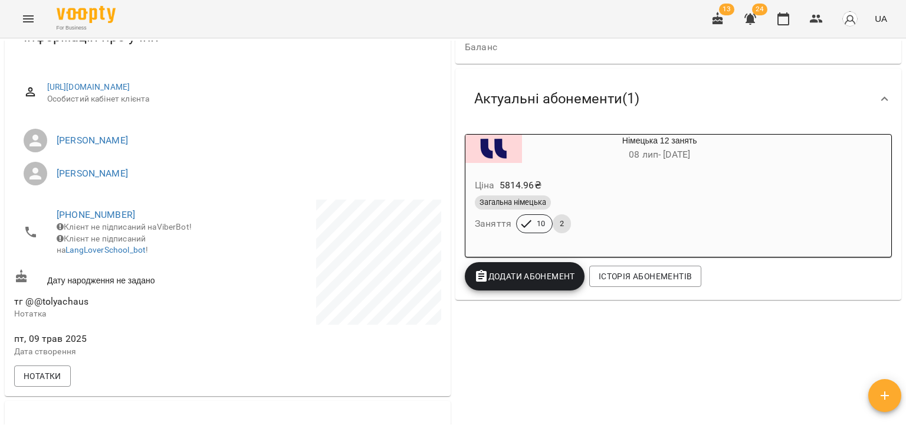
scroll to position [93, 0]
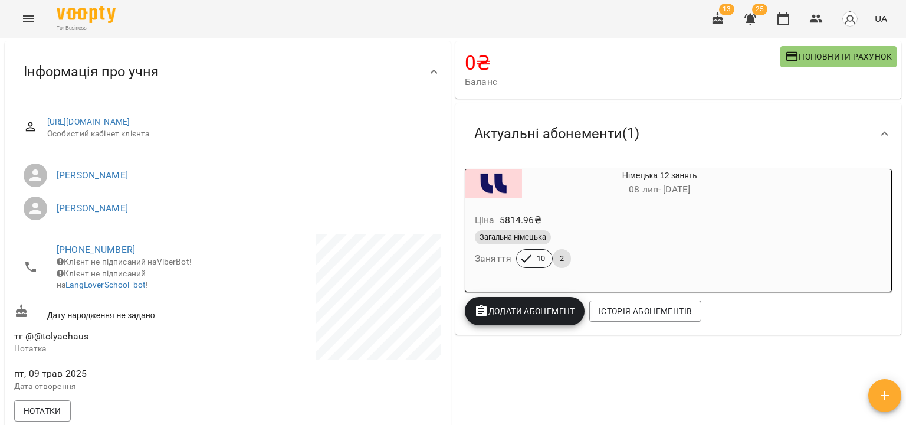
click at [779, 330] on div "Німецька 12 занять 08 лип - 25 вер Ціна 5814.96 ₴ Загальна німецька Заняття 10 …" at bounding box center [678, 249] width 446 height 170
click at [875, 281] on div "Німецька 12 занять 08 лип - 25 вер Ціна 5814.96 ₴ Загальна німецька Заняття 10 2" at bounding box center [678, 230] width 427 height 123
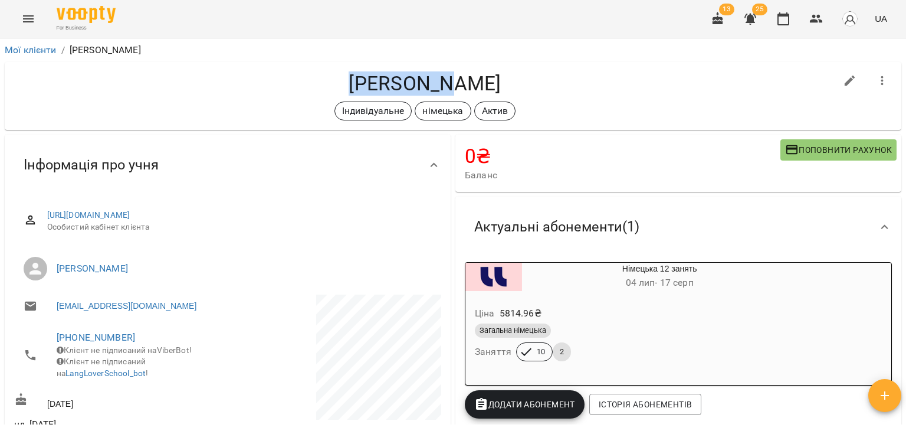
drag, startPoint x: 370, startPoint y: 84, endPoint x: 272, endPoint y: 72, distance: 99.3
click at [272, 72] on h4 "[PERSON_NAME]" at bounding box center [425, 83] width 822 height 24
click at [854, 187] on div "0 ₴ [PERSON_NAME] рахунок" at bounding box center [678, 162] width 446 height 57
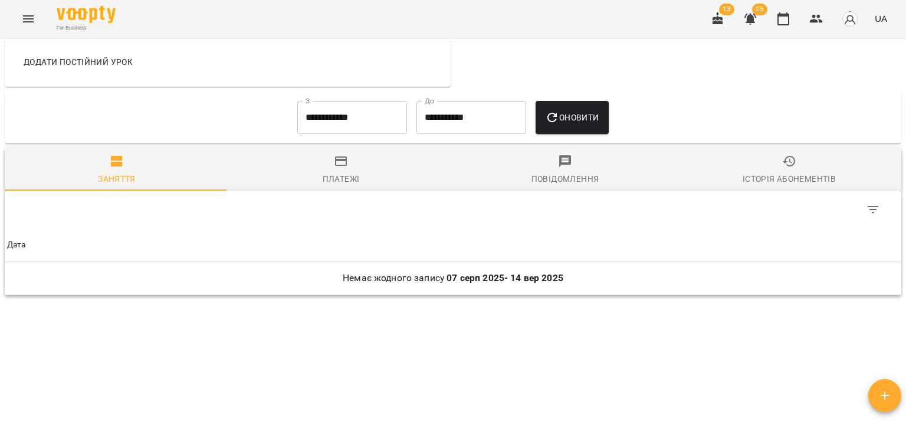
scroll to position [557, 0]
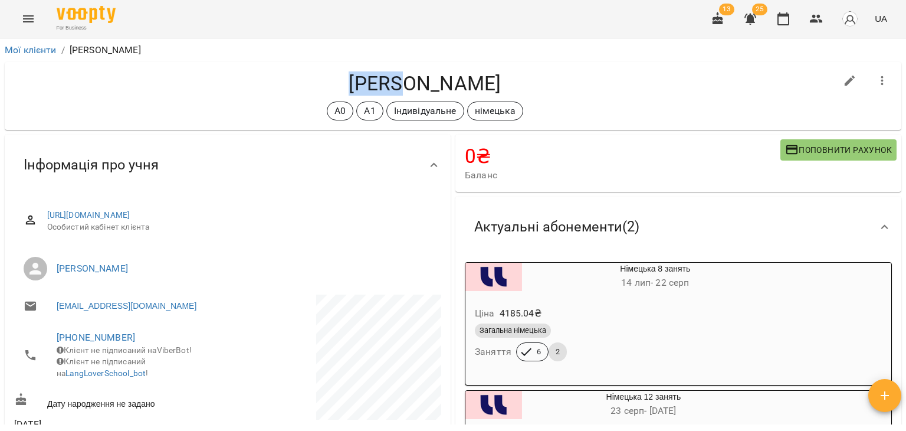
drag, startPoint x: 298, startPoint y: 81, endPoint x: 347, endPoint y: 84, distance: 48.5
click at [347, 84] on h4 "[PERSON_NAME]" at bounding box center [425, 83] width 822 height 24
copy h4 "[PERSON_NAME]"
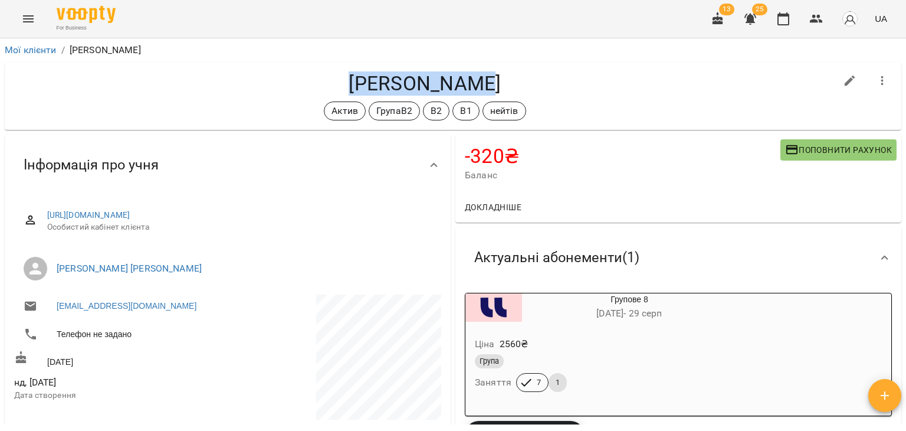
drag, startPoint x: 436, startPoint y: 86, endPoint x: 309, endPoint y: 88, distance: 127.4
click at [309, 87] on h4 "[PERSON_NAME]" at bounding box center [425, 83] width 822 height 24
copy h4 "[PERSON_NAME]"
click at [184, 130] on div "[PERSON_NAME] Актив ГрупаB2 В2 В1 нейтів" at bounding box center [452, 96] width 901 height 73
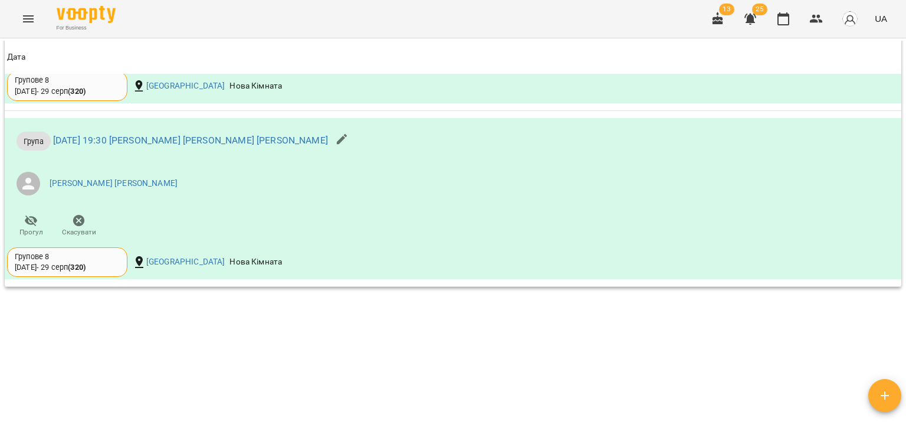
scroll to position [843, 0]
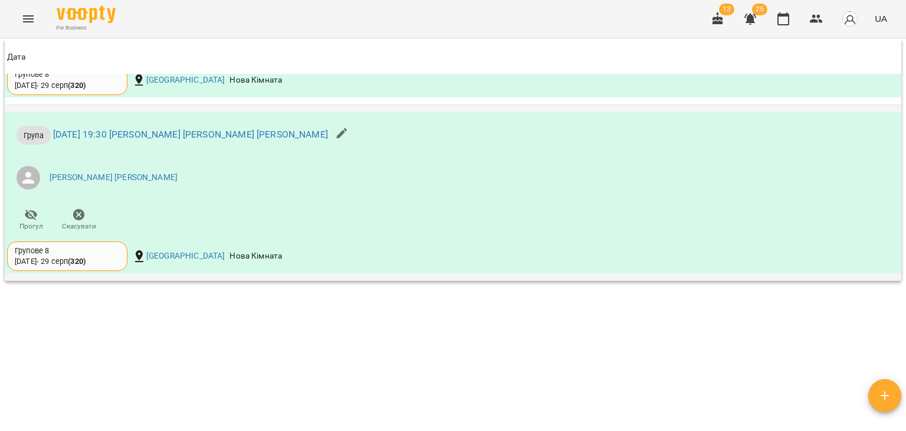
drag, startPoint x: 905, startPoint y: 250, endPoint x: 885, endPoint y: 183, distance: 69.8
click at [905, 250] on div "**********" at bounding box center [453, 253] width 906 height 431
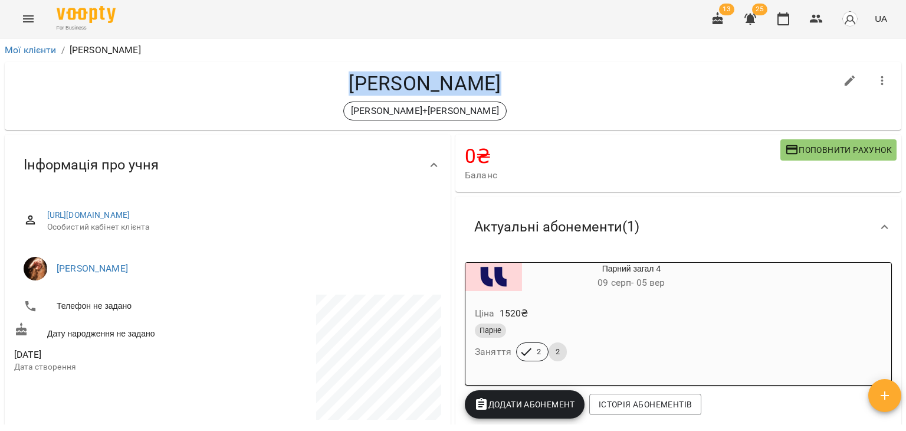
drag, startPoint x: 483, startPoint y: 81, endPoint x: 352, endPoint y: 80, distance: 131.0
click at [352, 80] on h4 "Семенюк Лідія" at bounding box center [425, 83] width 822 height 24
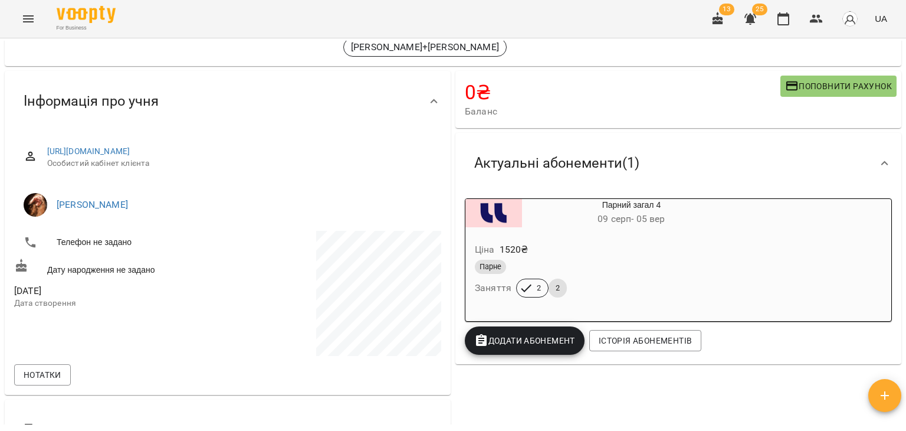
scroll to position [59, 0]
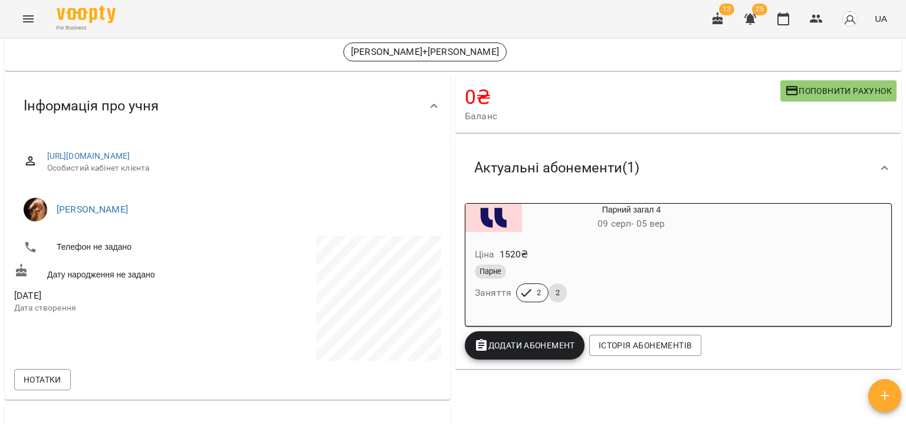
click at [740, 251] on div "Парний загал 4 09 серп - 05 вер Ціна 1520 ₴ Парне Заняття 2 2" at bounding box center [678, 264] width 427 height 123
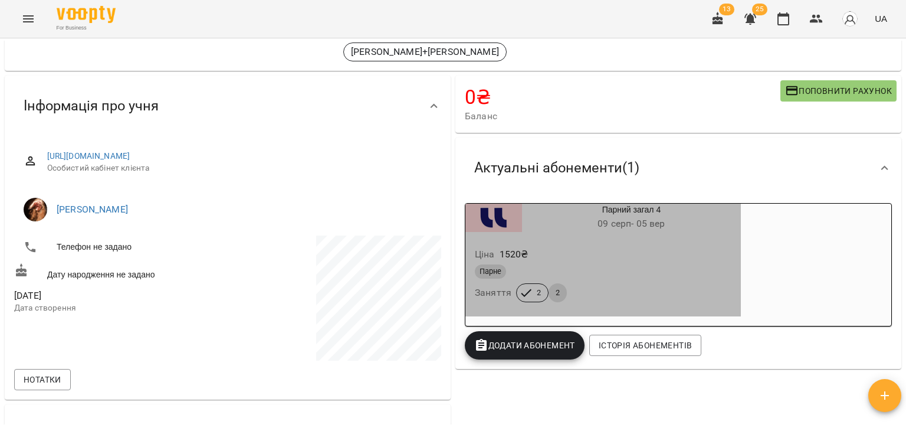
click at [667, 206] on div "Парний загал 4 09 серп - 05 вер" at bounding box center [631, 218] width 219 height 28
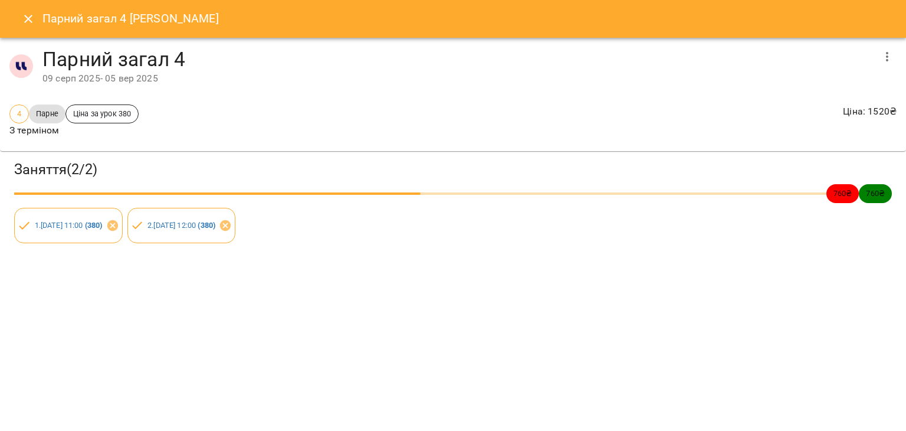
click at [821, 124] on div "4 Парне Ціна за урок 380 З терміном Ціна : 1520 ₴" at bounding box center [453, 121] width 892 height 38
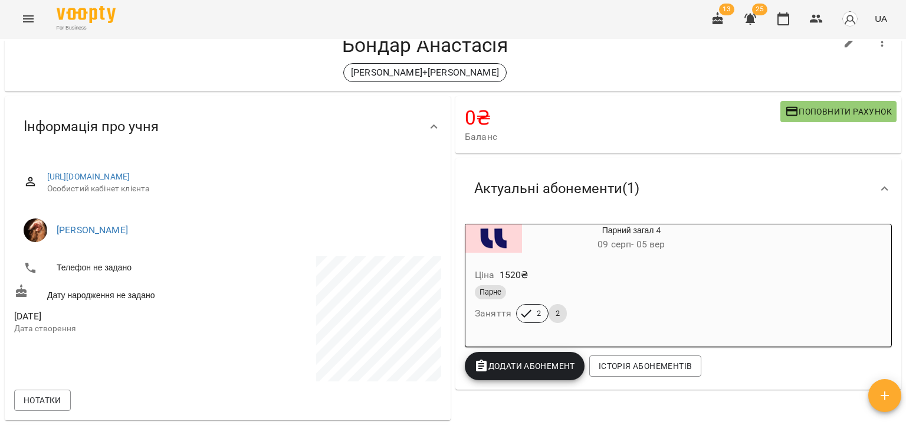
scroll to position [59, 0]
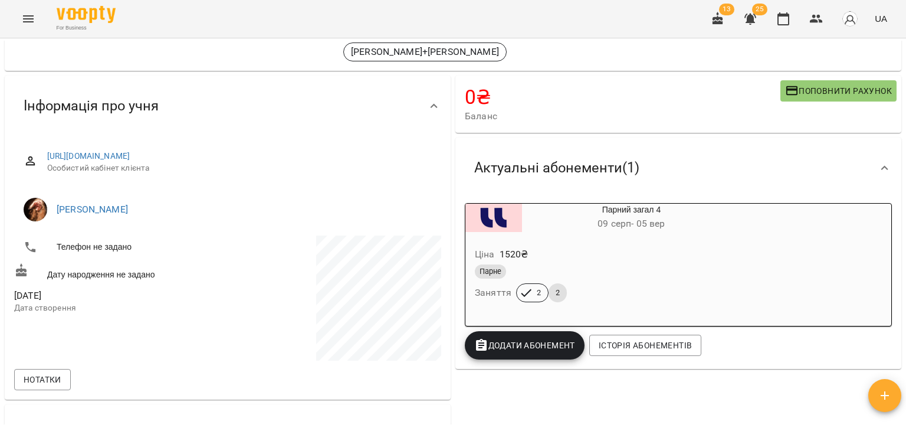
click at [675, 262] on div "Ціна 1520 ₴" at bounding box center [602, 254] width 261 height 21
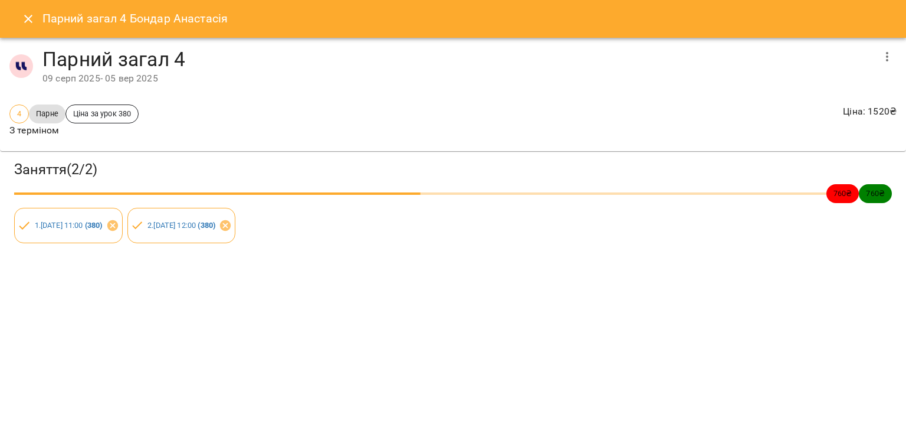
click at [27, 15] on icon "Close" at bounding box center [28, 19] width 14 height 14
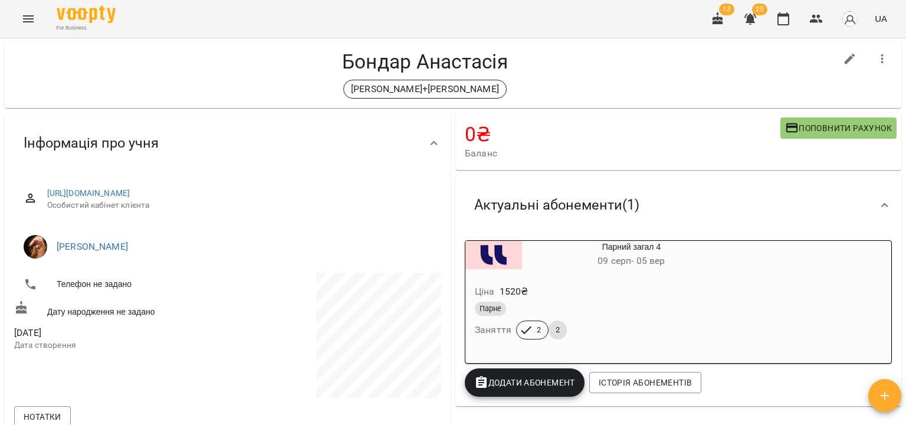
scroll to position [0, 0]
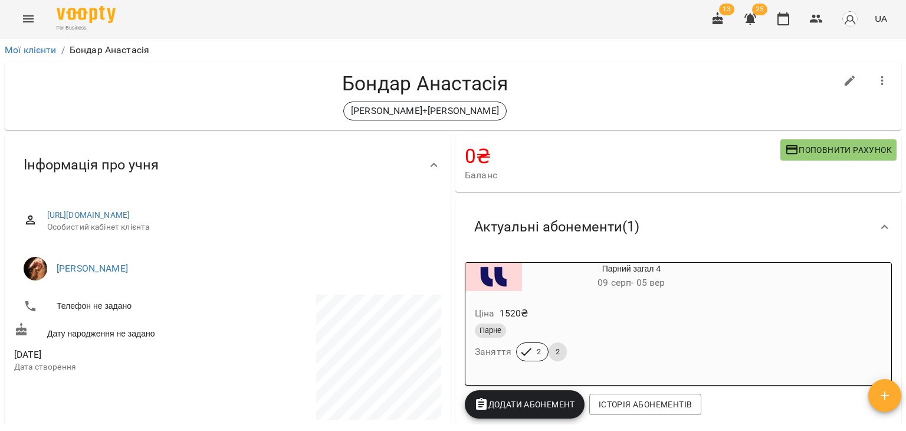
click at [211, 44] on ol "Мої клієнти / Бондар Анастасія" at bounding box center [453, 50] width 897 height 14
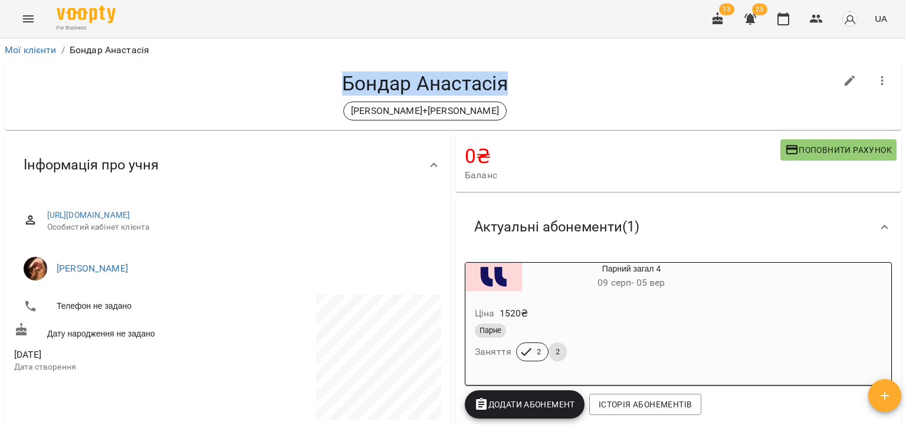
drag, startPoint x: 327, startPoint y: 78, endPoint x: 510, endPoint y: 83, distance: 182.9
click at [510, 83] on h4 "Бондар Анастасія" at bounding box center [425, 83] width 822 height 24
copy h4 "Бондар Анастасія"
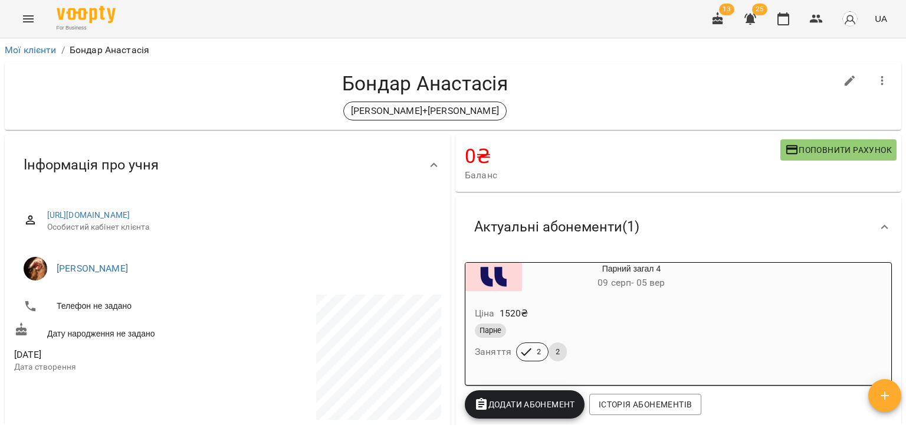
click at [863, 192] on div "0 ₴ Баланс Поповнити рахунок" at bounding box center [678, 163] width 451 height 62
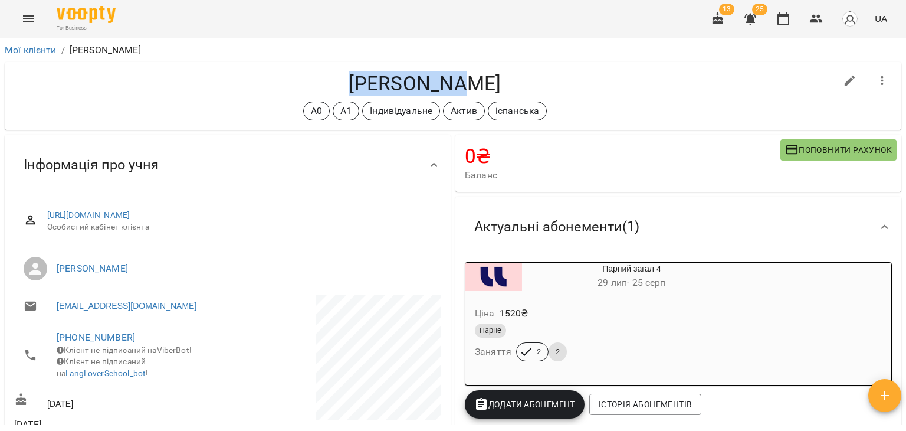
drag, startPoint x: 441, startPoint y: 81, endPoint x: 317, endPoint y: 81, distance: 124.5
click at [317, 81] on h4 "Пономарьов Кирило" at bounding box center [425, 83] width 822 height 24
copy h4 "Пономарьов"
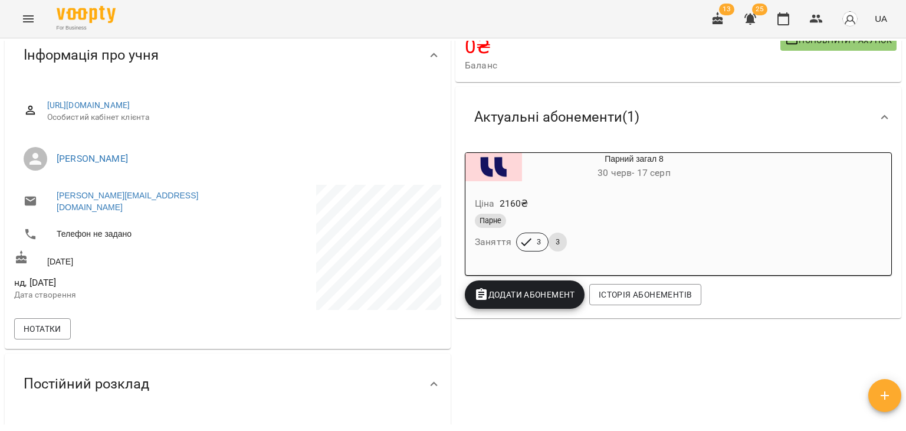
scroll to position [177, 0]
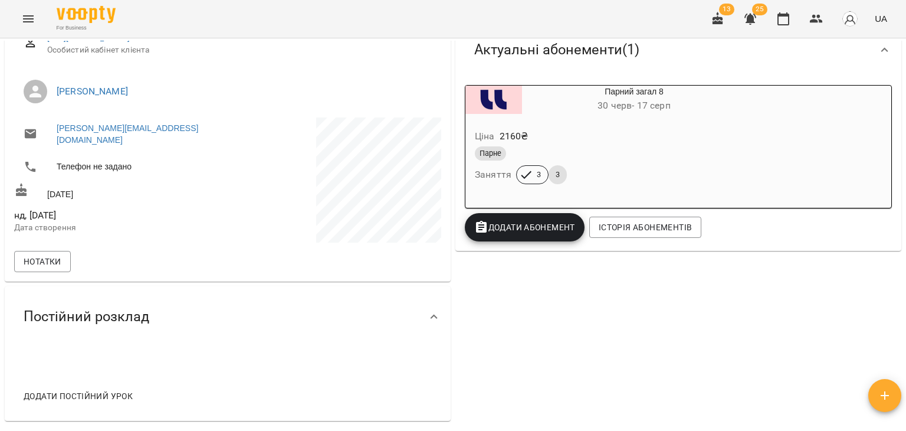
click at [688, 145] on div "Ціна 2160 ₴" at bounding box center [605, 136] width 267 height 21
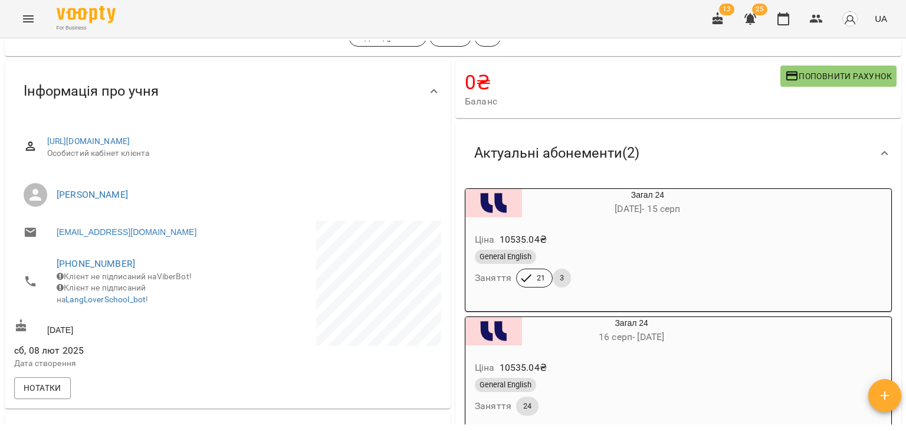
scroll to position [177, 0]
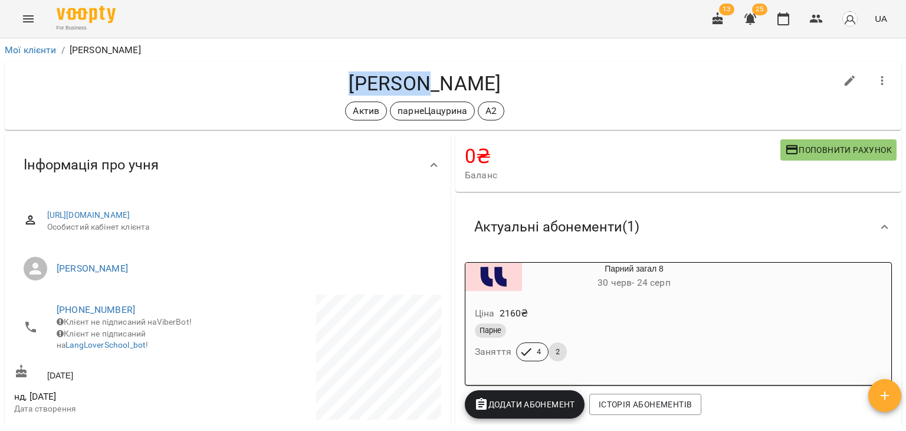
drag, startPoint x: 417, startPoint y: 83, endPoint x: 334, endPoint y: 81, distance: 82.6
click at [334, 81] on h4 "Шмалько Кароліна" at bounding box center [425, 83] width 822 height 24
copy h4 "Шмалько"
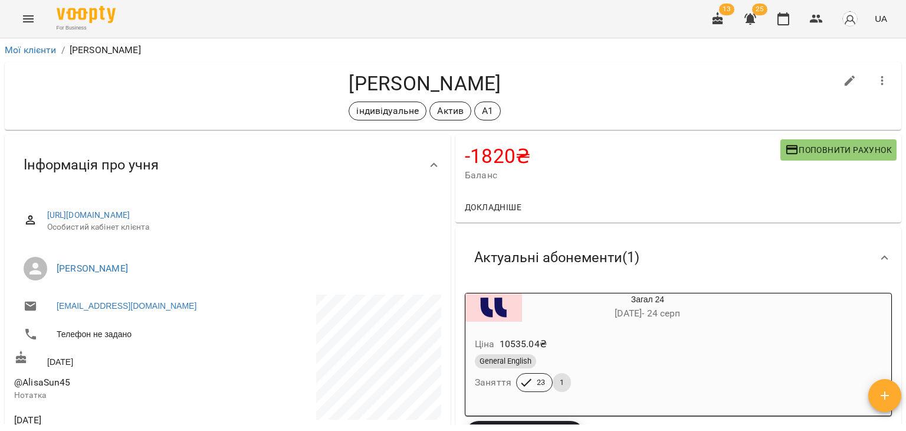
click at [438, 84] on h4 "[PERSON_NAME]" at bounding box center [425, 83] width 822 height 24
drag, startPoint x: 443, startPoint y: 83, endPoint x: 344, endPoint y: 78, distance: 98.6
click at [344, 78] on h4 "Тимофіюк Інна" at bounding box center [425, 83] width 822 height 24
copy h4 "Тимофіюк"
click at [795, 223] on div "-1820 ₴ Баланс Поповнити рахунок Докладніше -1820 ₴ Абонементи 2165 ₴ Загал 4 0…" at bounding box center [678, 178] width 451 height 93
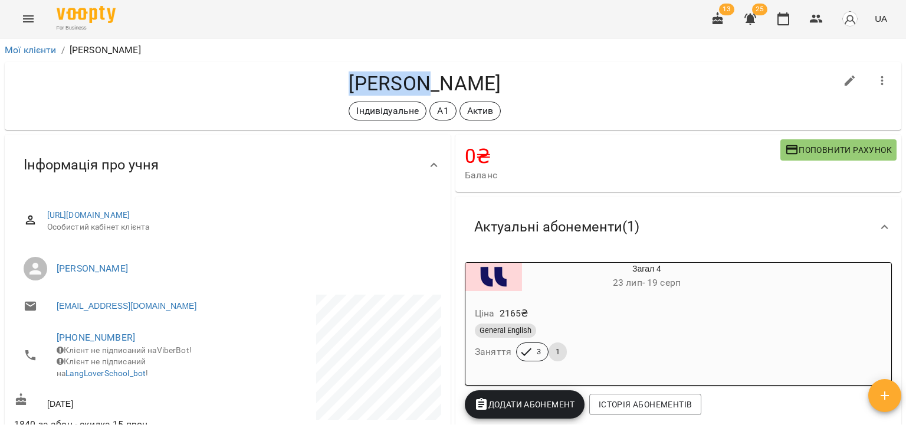
drag, startPoint x: 358, startPoint y: 81, endPoint x: 282, endPoint y: 84, distance: 76.2
click at [282, 84] on h4 "[PERSON_NAME]" at bounding box center [425, 83] width 822 height 24
copy h4 "[PERSON_NAME]"
click at [780, 274] on div "Загал 4 23 лип - 19 серп Ціна 2165 ₴ General English Заняття 3 1" at bounding box center [678, 323] width 427 height 123
click at [697, 300] on div "Ціна 2165 ₴ General English Заняття 3 1" at bounding box center [618, 336] width 306 height 80
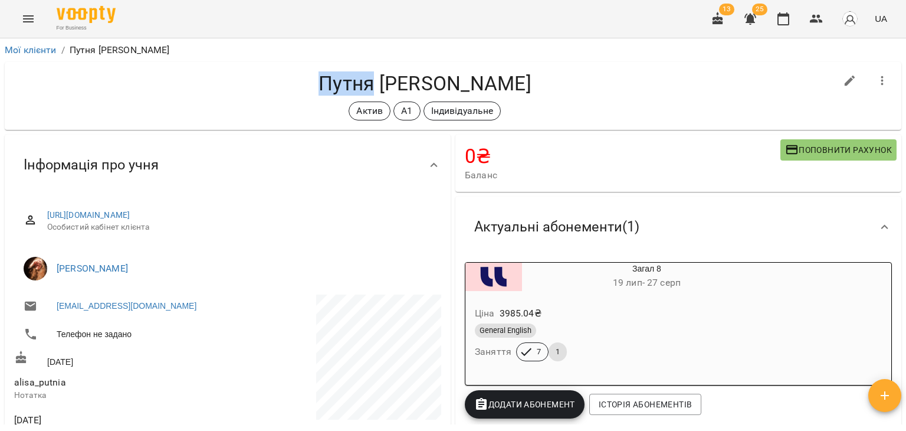
drag, startPoint x: 327, startPoint y: 84, endPoint x: 383, endPoint y: 85, distance: 56.6
click at [383, 85] on h4 "Путня [PERSON_NAME]" at bounding box center [425, 83] width 822 height 24
copy h4 "Путня"
click at [222, 54] on ol "Мої клієнти / Путня Аліса Юріївна" at bounding box center [453, 50] width 897 height 14
click at [635, 294] on div "Ціна 3985.04 ₴ General English Заняття 7 1" at bounding box center [618, 335] width 311 height 85
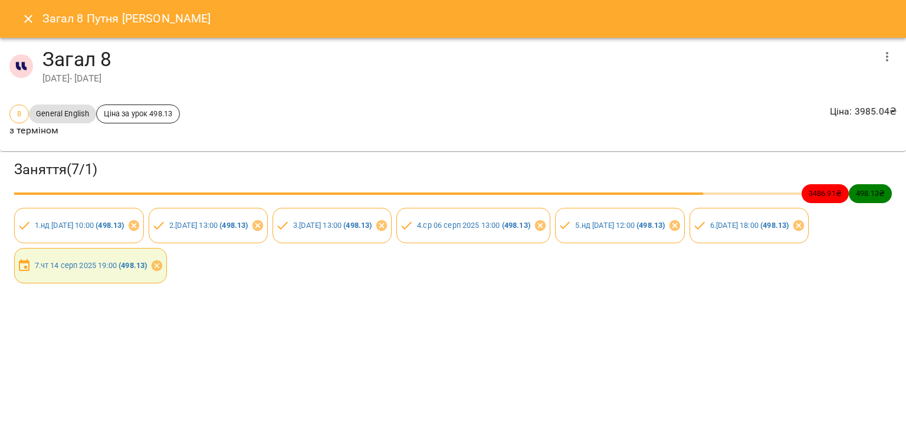
drag, startPoint x: 175, startPoint y: 364, endPoint x: 186, endPoint y: 339, distance: 27.4
click at [175, 364] on div "Загал 8 Путня Аліса Юріївна Загал 8 19 лип 2025 - 27 серп 2025 8 General Englis…" at bounding box center [453, 215] width 906 height 431
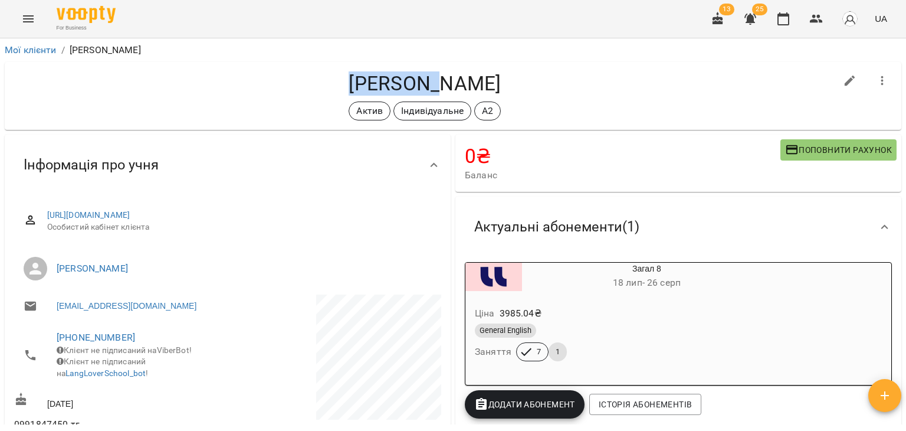
drag, startPoint x: 376, startPoint y: 83, endPoint x: 287, endPoint y: 81, distance: 89.1
click at [287, 81] on h4 "[PERSON_NAME]" at bounding box center [425, 83] width 822 height 24
copy h4 "Морозова"
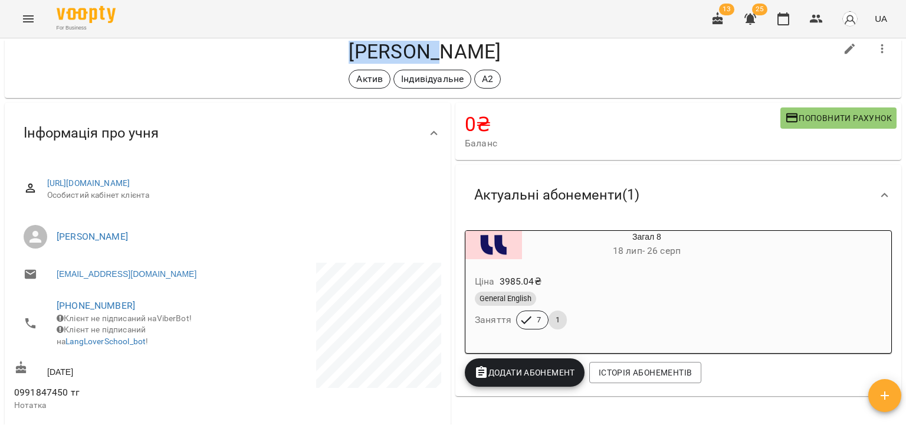
scroll to position [28, 0]
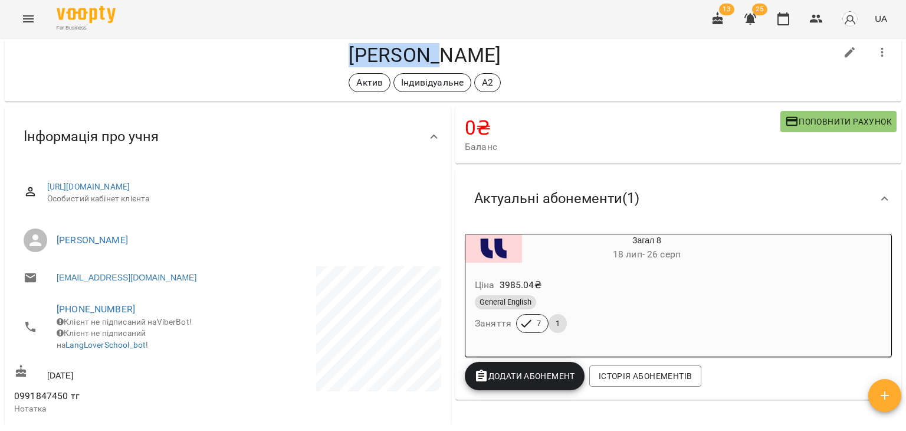
click at [592, 291] on div "Ціна 3985.04 ₴" at bounding box center [618, 284] width 292 height 21
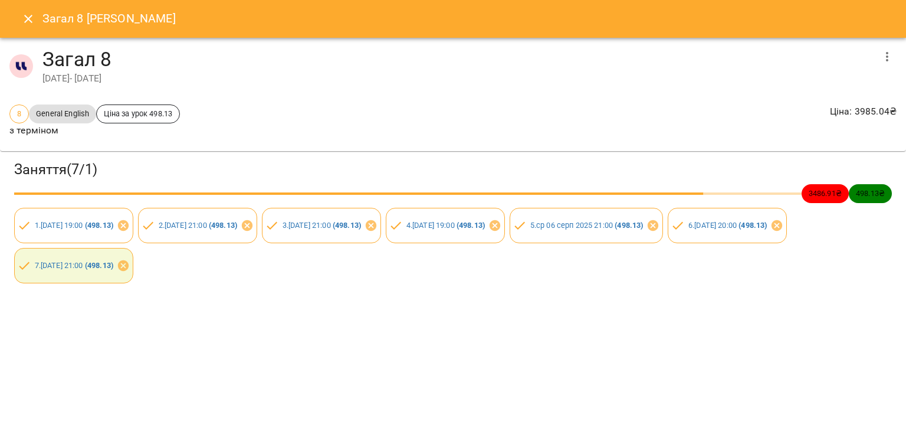
click at [869, 280] on div "Заняття ( 7 / 1 ) 3486.91 ₴ 498.13 ₴ 1 . пт 18 лип 2025 19:00 ( 498.13 ) 2 . пн…" at bounding box center [453, 222] width 911 height 146
click at [27, 25] on icon "Close" at bounding box center [28, 19] width 14 height 14
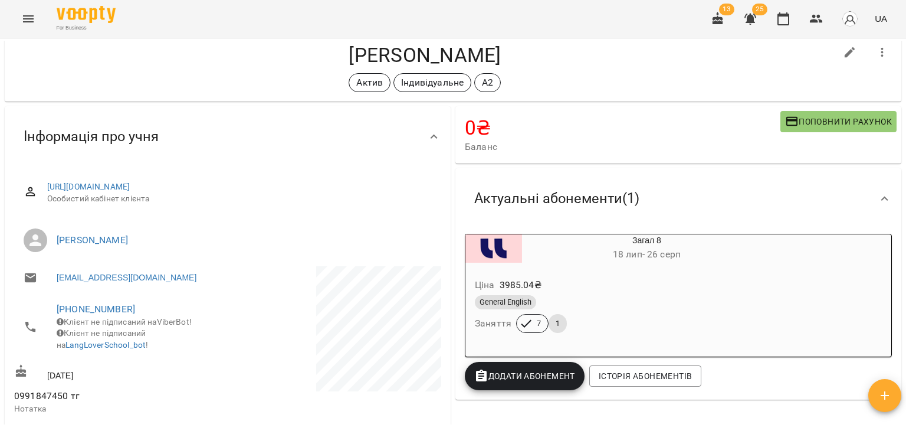
scroll to position [0, 0]
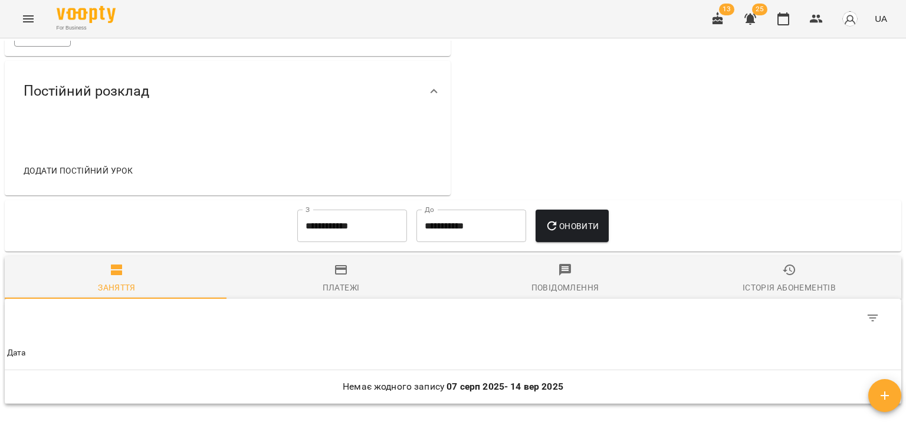
scroll to position [168, 0]
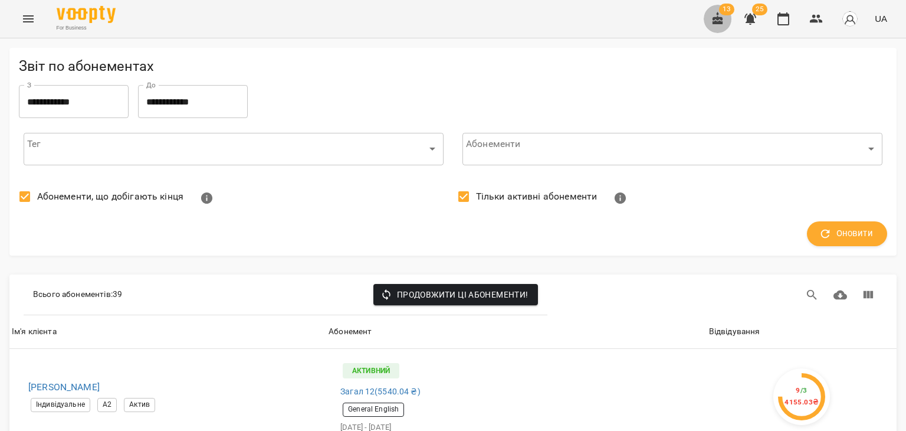
click at [724, 21] on icon "button" at bounding box center [718, 19] width 14 height 14
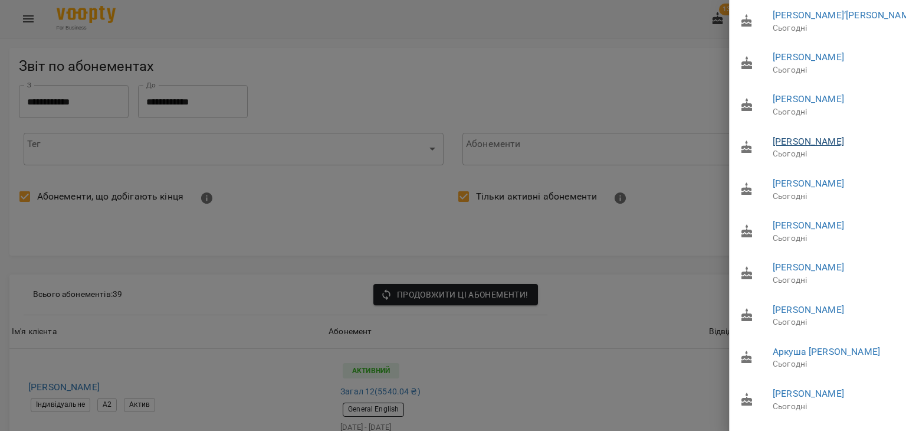
scroll to position [185, 0]
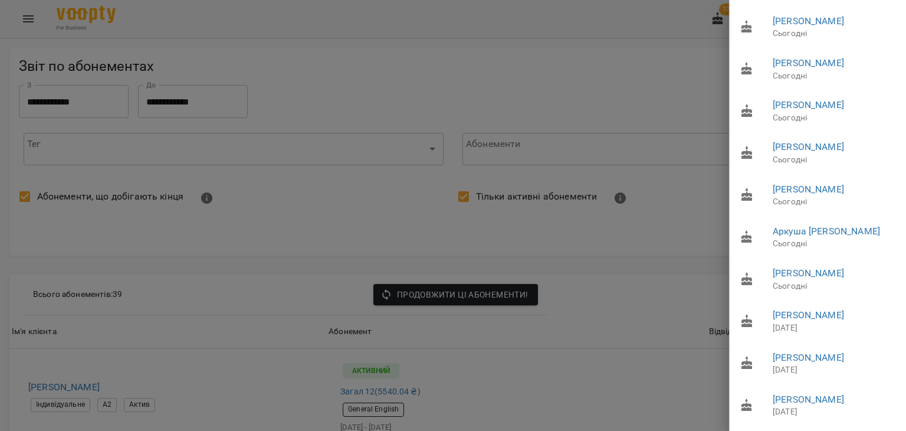
click at [564, 61] on div at bounding box center [453, 215] width 906 height 431
